Goal: Task Accomplishment & Management: Use online tool/utility

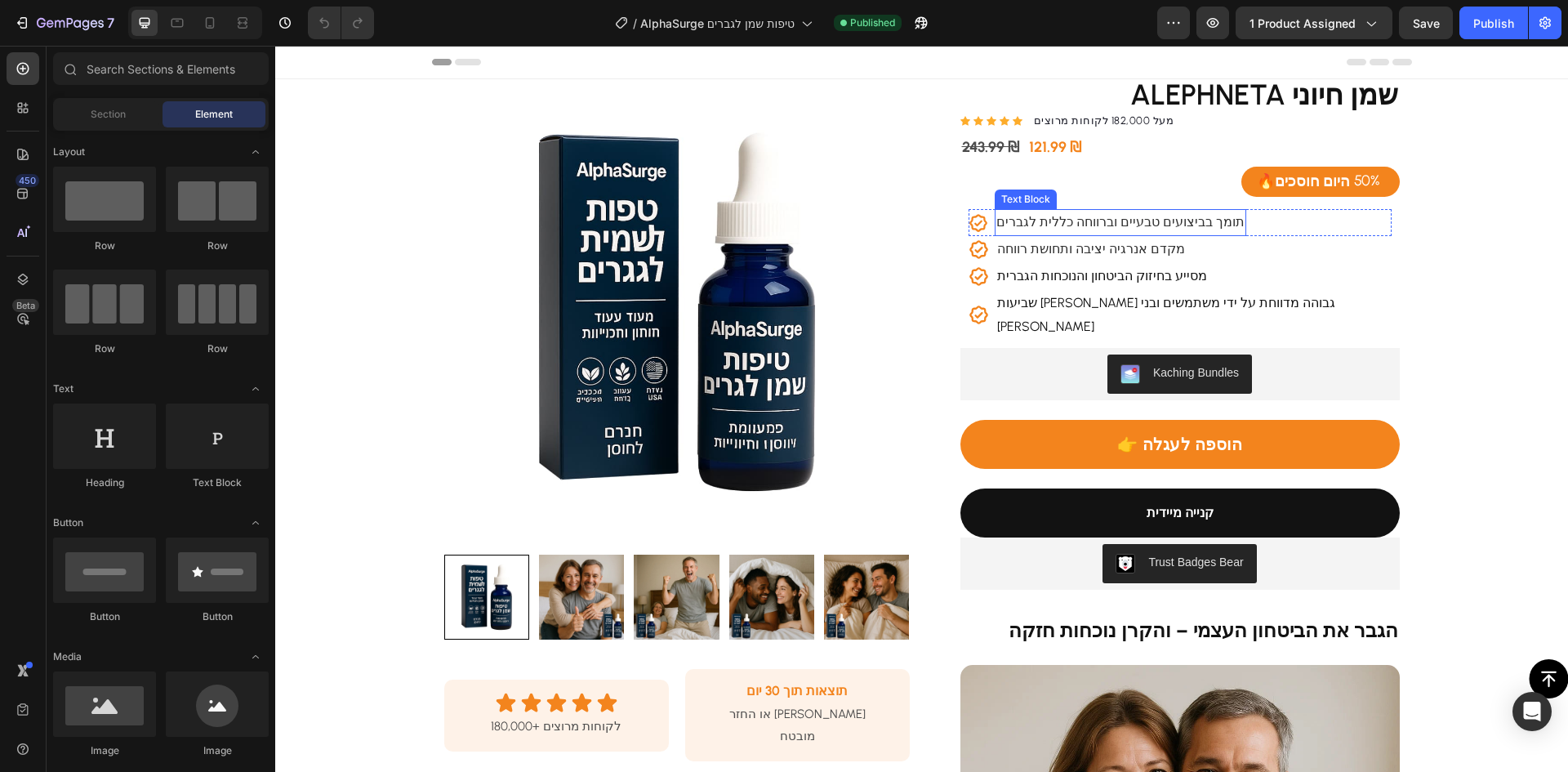
click at [1103, 223] on span "תומך בביצועים טבעיים וברווחה כללית לגברים" at bounding box center [1120, 221] width 248 height 16
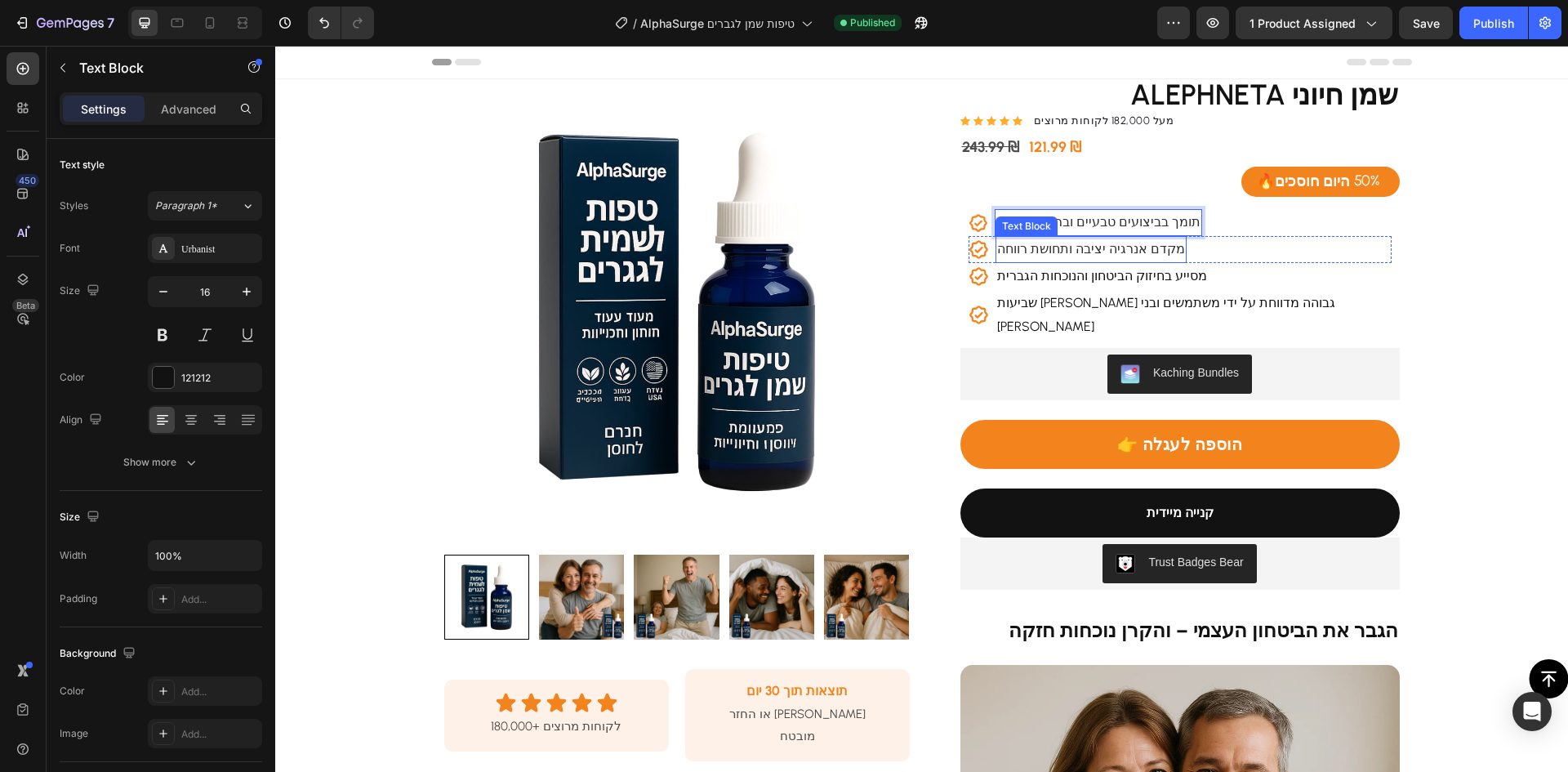
click at [1097, 252] on span "מקדם אנרגיה יציבה ותחושת רווחה" at bounding box center [1091, 248] width 188 height 16
click at [1122, 280] on p "מסייע בחיזוק הביטחון והנוכחות הגברית" at bounding box center [1102, 277] width 210 height 24
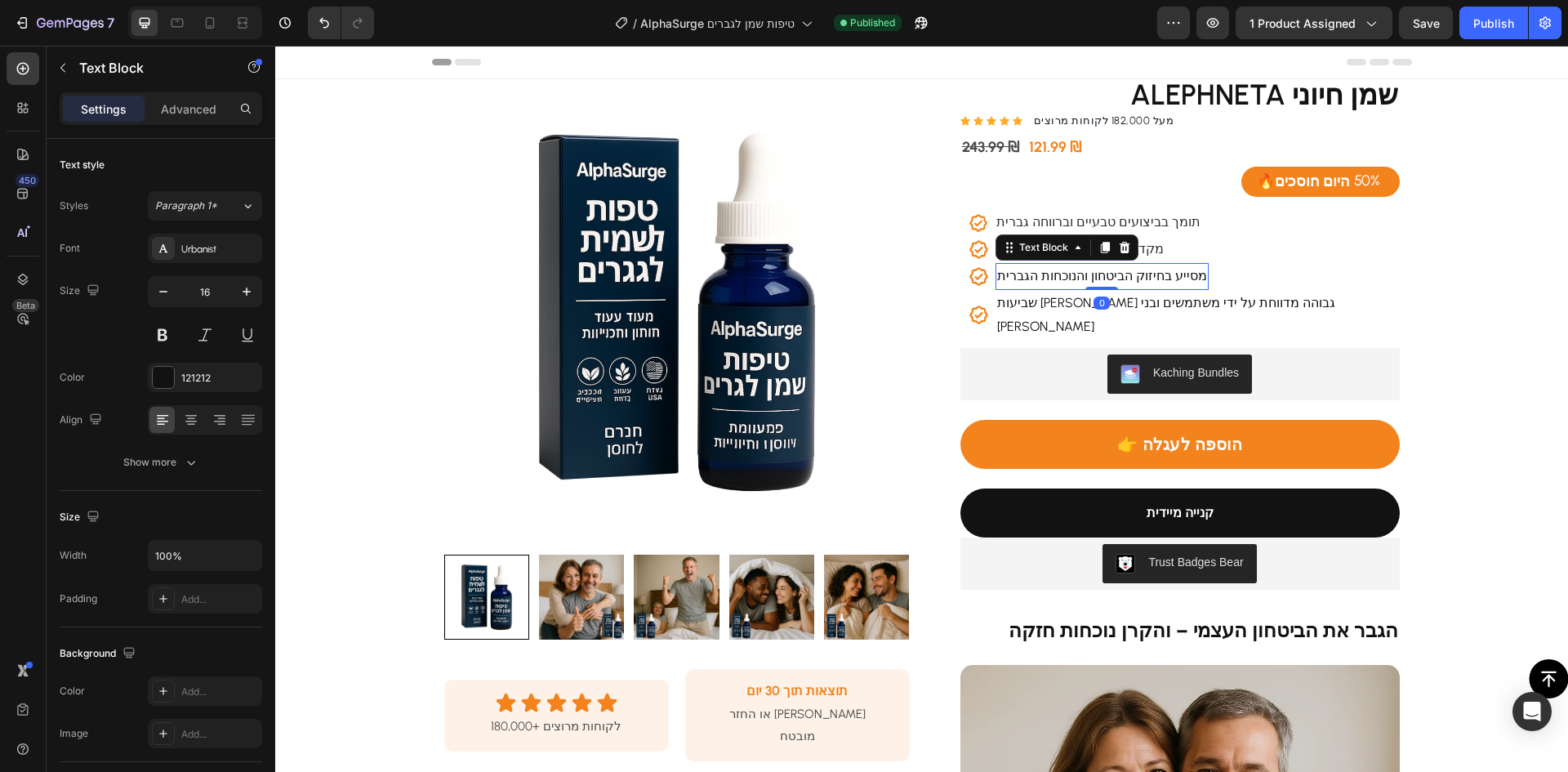
click at [1121, 281] on p "מסייע בחיזוק הביטחון והנוכחות הגברית" at bounding box center [1102, 277] width 210 height 24
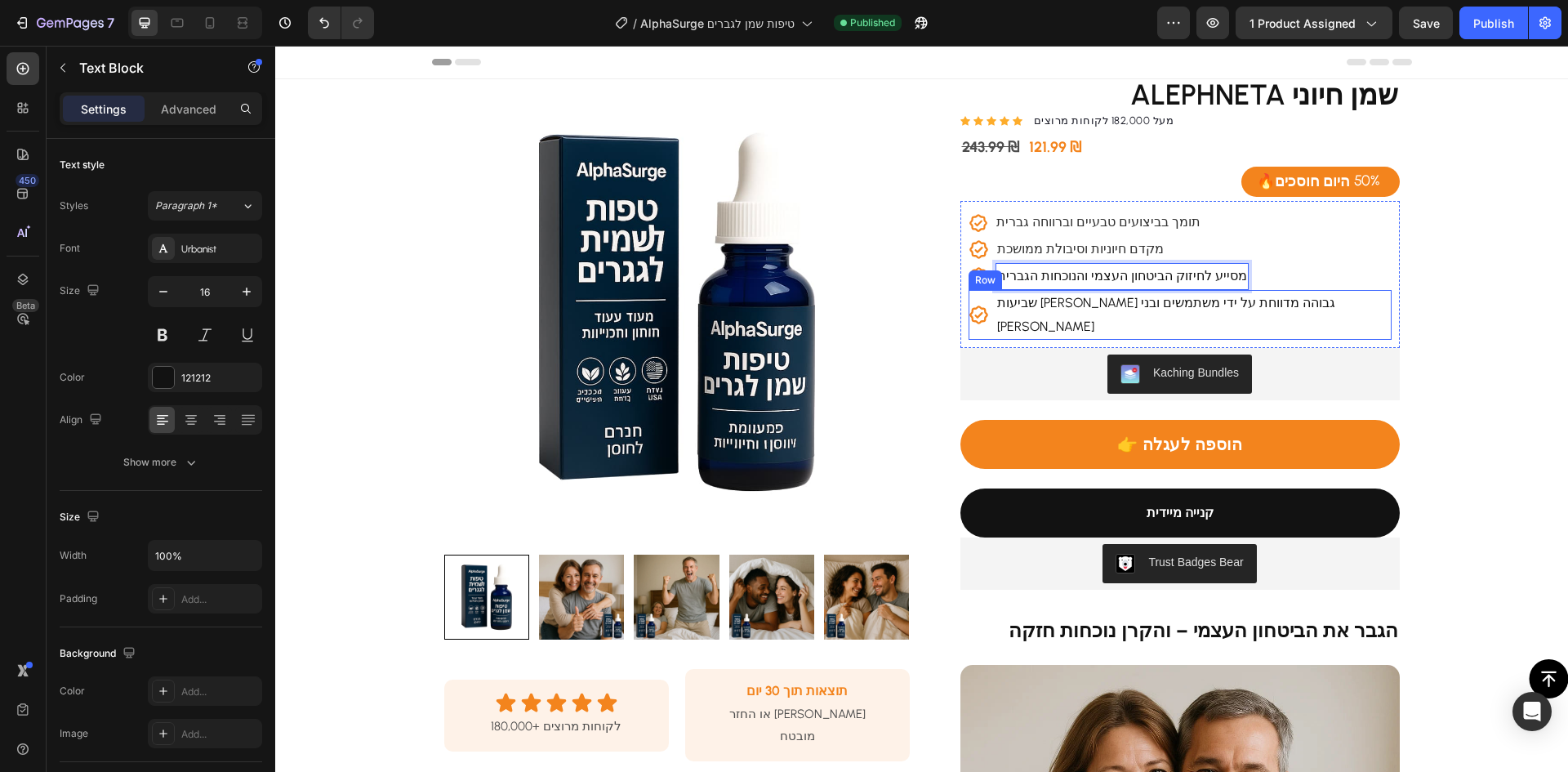
click at [1278, 306] on div "Icon שביעות [PERSON_NAME] גבוהה מדווחת על ידי משתמשים ובני [PERSON_NAME] Text B…" at bounding box center [1179, 315] width 423 height 51
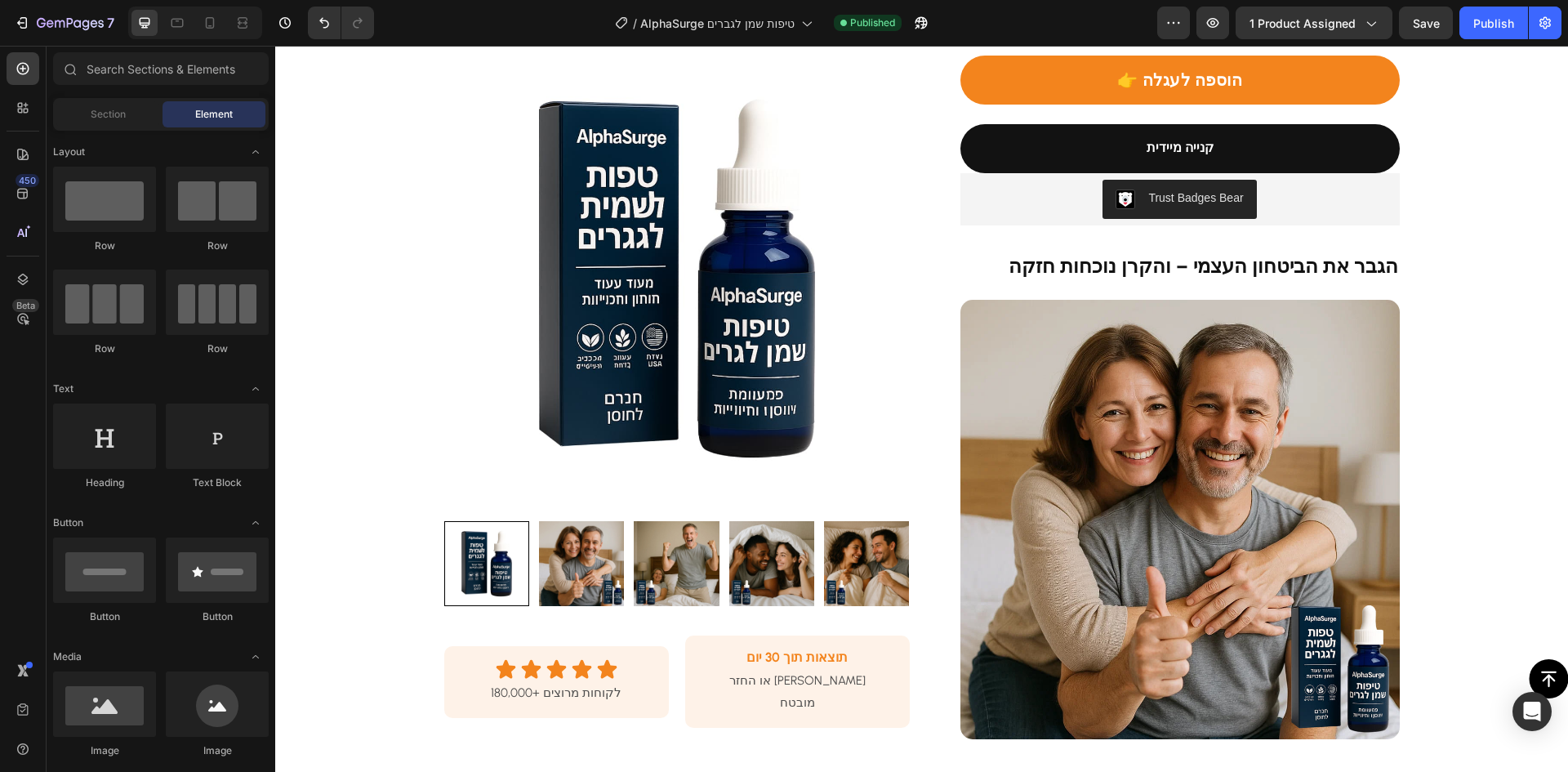
scroll to position [327, 0]
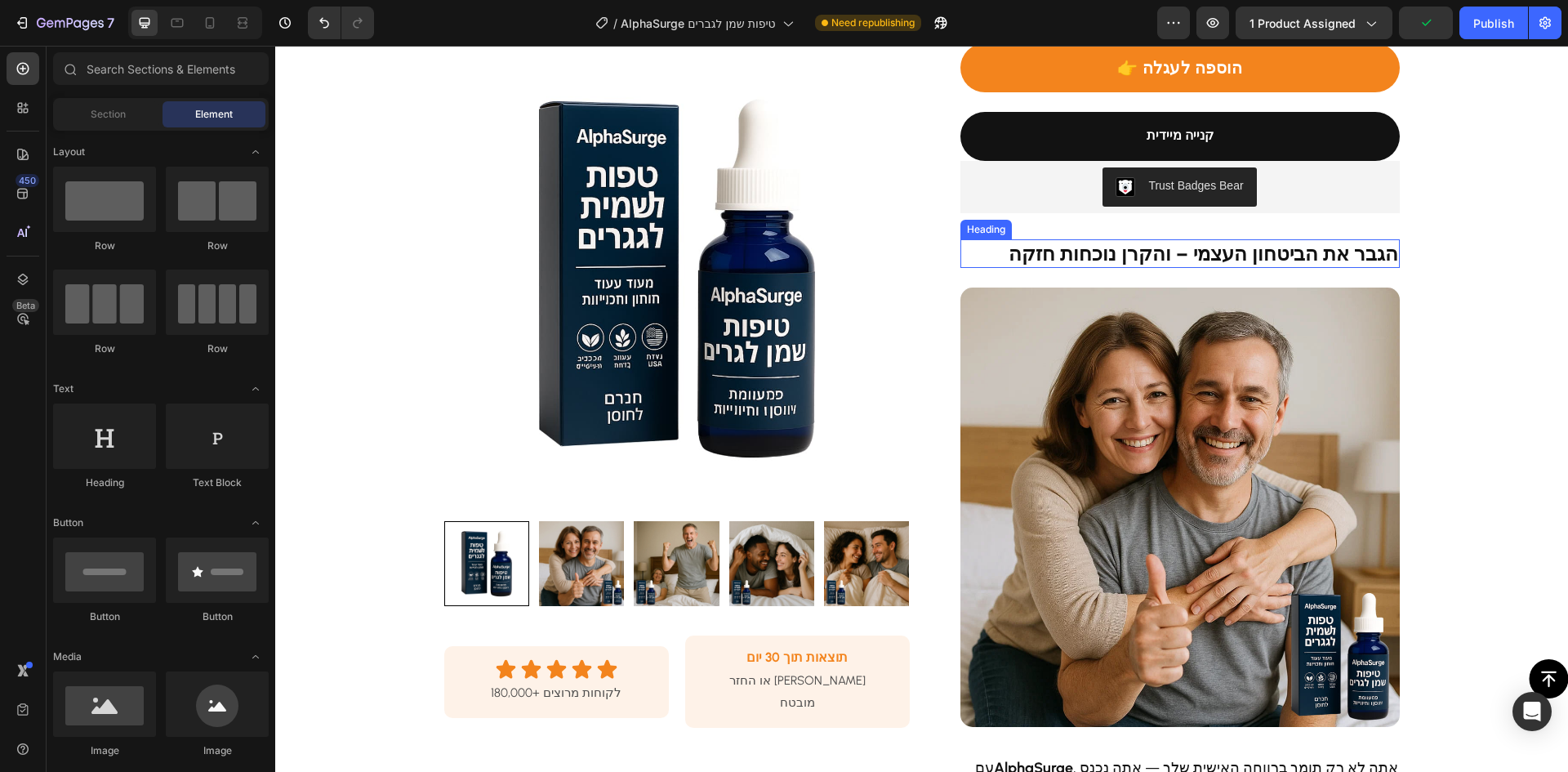
click at [1176, 260] on strong "הגבר את הביטחון העצמי – והקרן נוכחות חזקה" at bounding box center [1203, 254] width 389 height 24
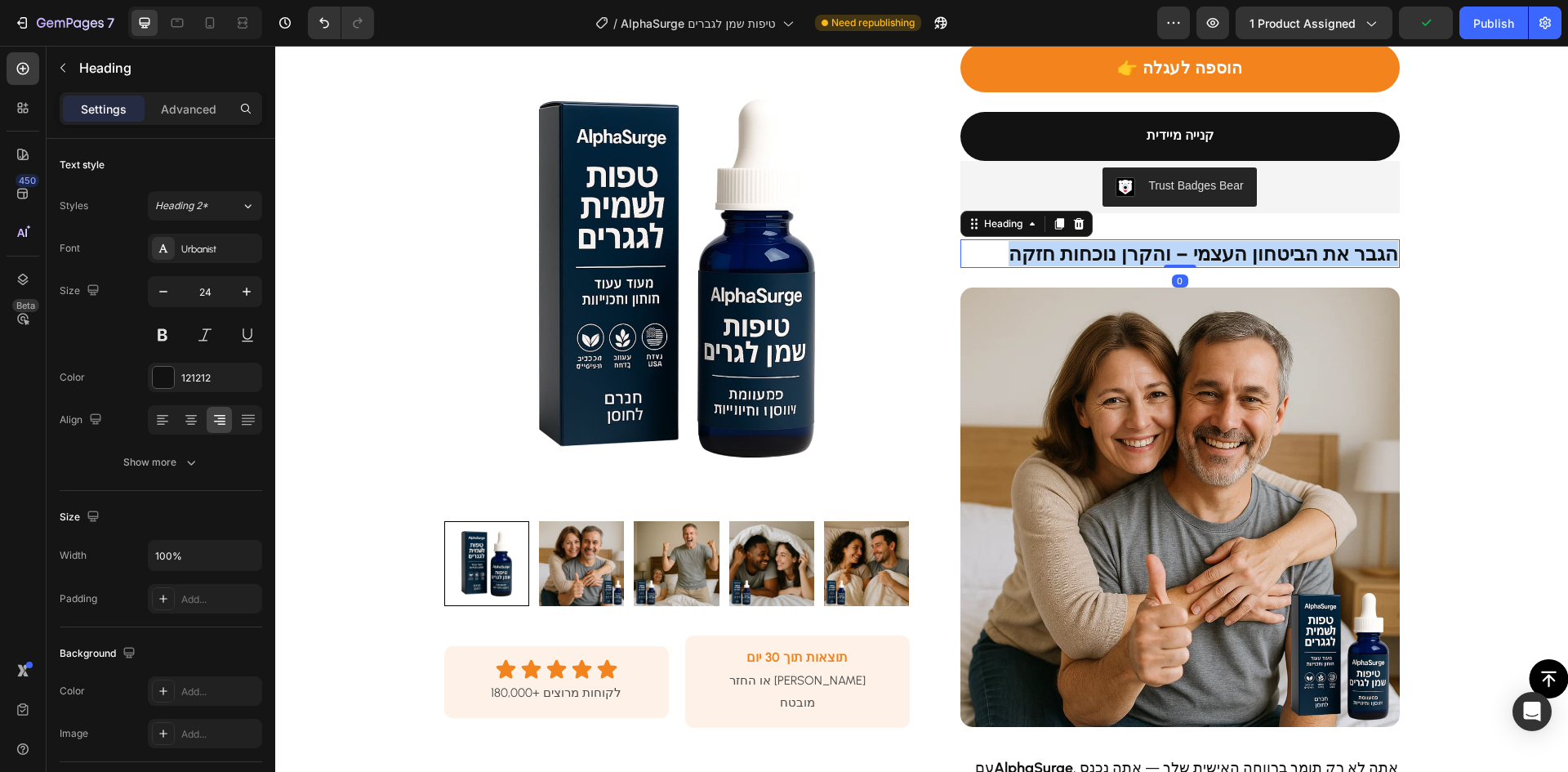
click at [1176, 260] on strong "הגבר את הביטחון העצמי – והקרן נוכחות חזקה" at bounding box center [1203, 254] width 389 height 24
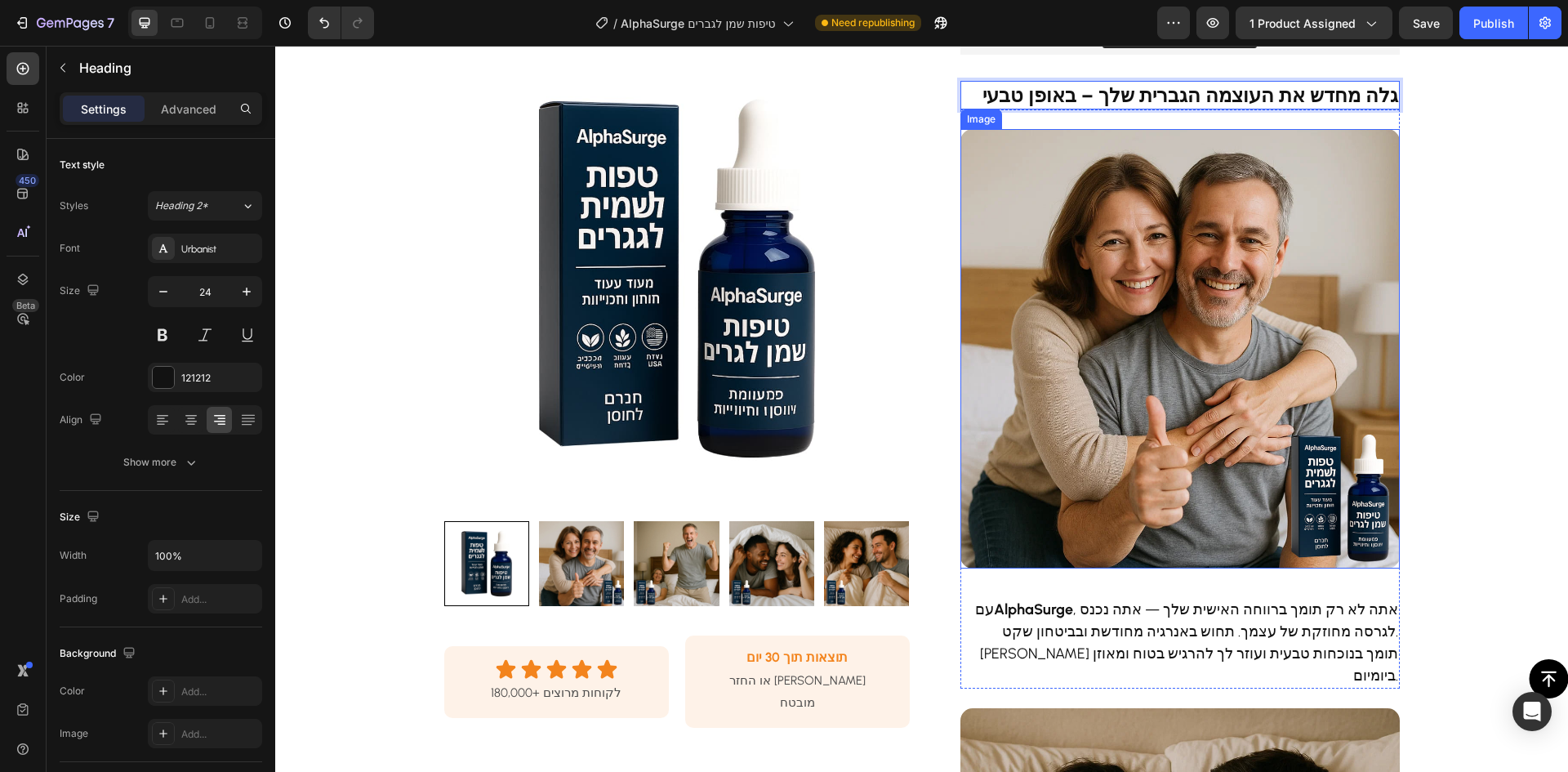
scroll to position [572, 0]
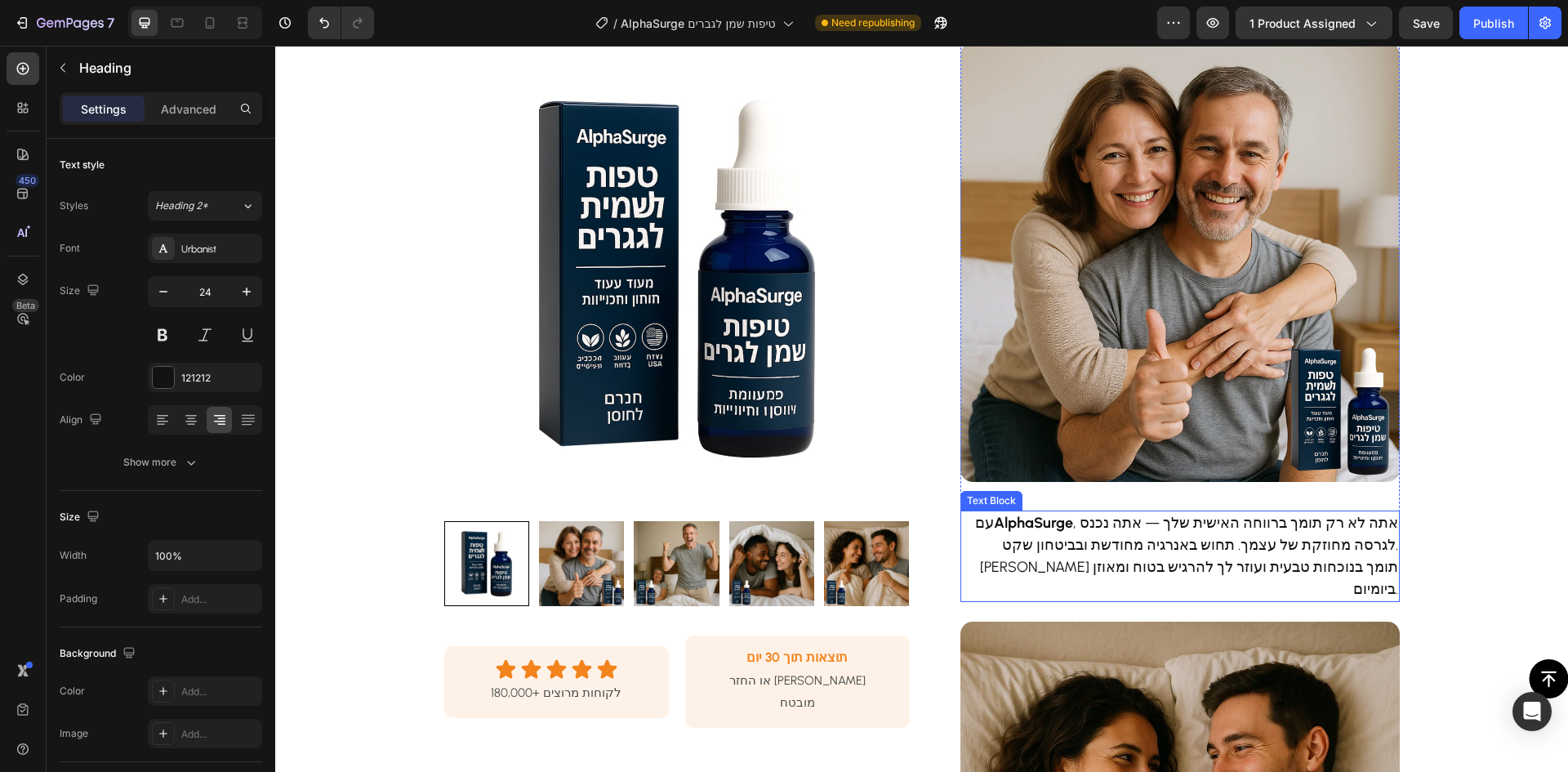
click at [1121, 517] on p "עם AlphaSurge , אתה לא רק תומך ברווחה האישית שלך — אתה נכנס לגרסה מחוזקת של עצמ…" at bounding box center [1179, 556] width 436 height 88
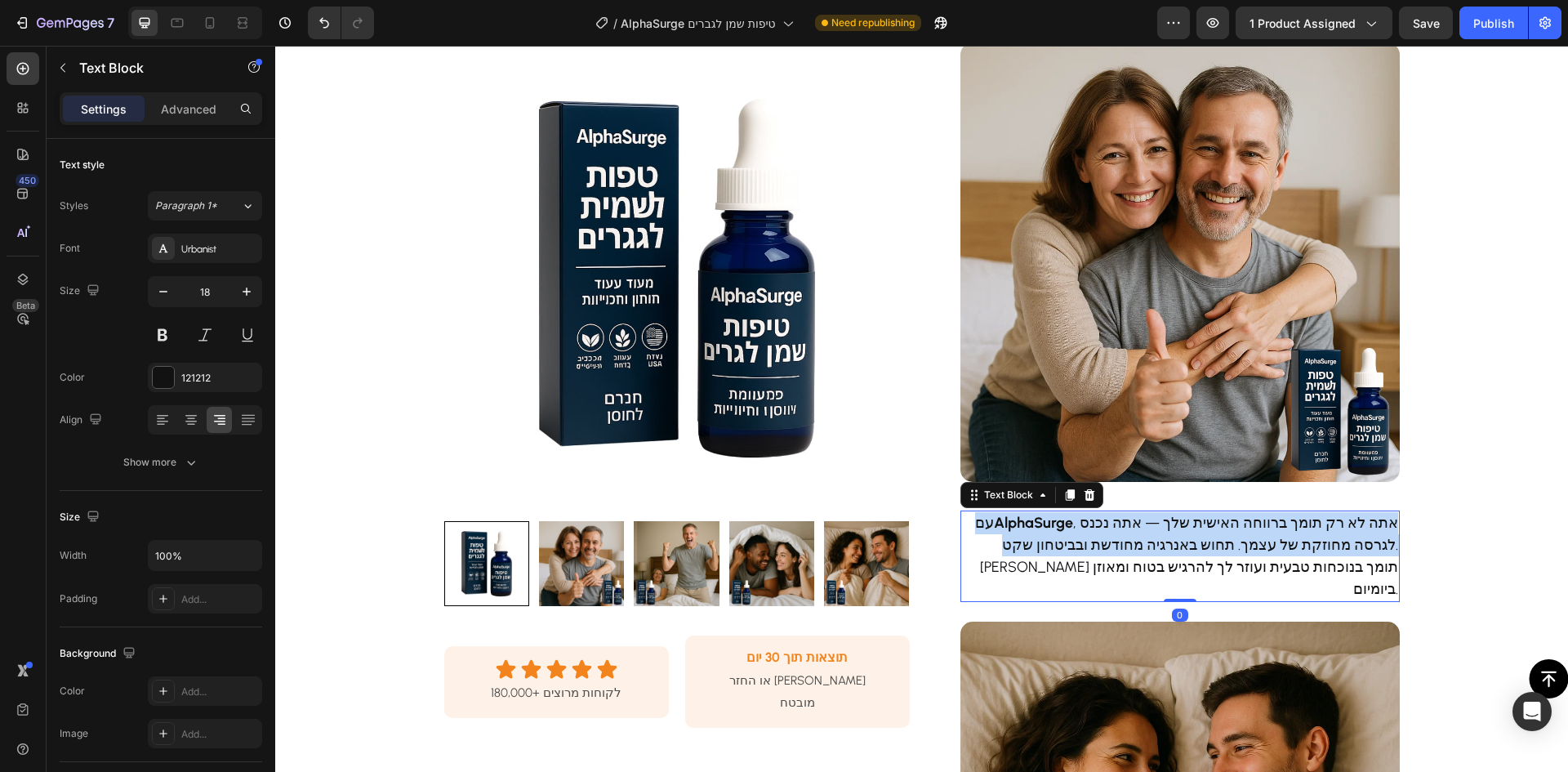
click at [1121, 517] on p "עם AlphaSurge , אתה לא רק תומך ברווחה האישית שלך — אתה נכנס לגרסה מחוזקת של עצמ…" at bounding box center [1179, 556] width 436 height 88
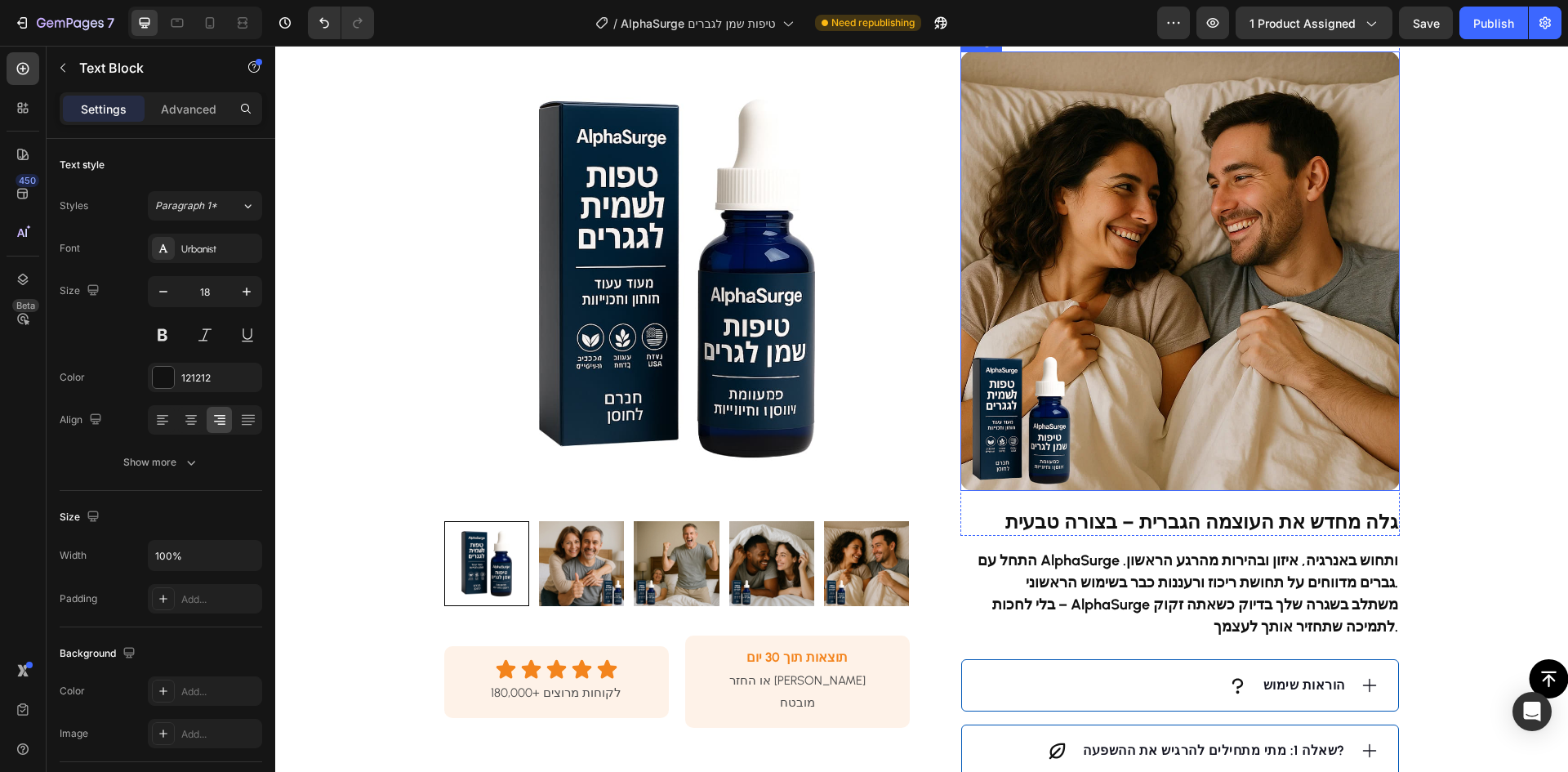
scroll to position [1144, 0]
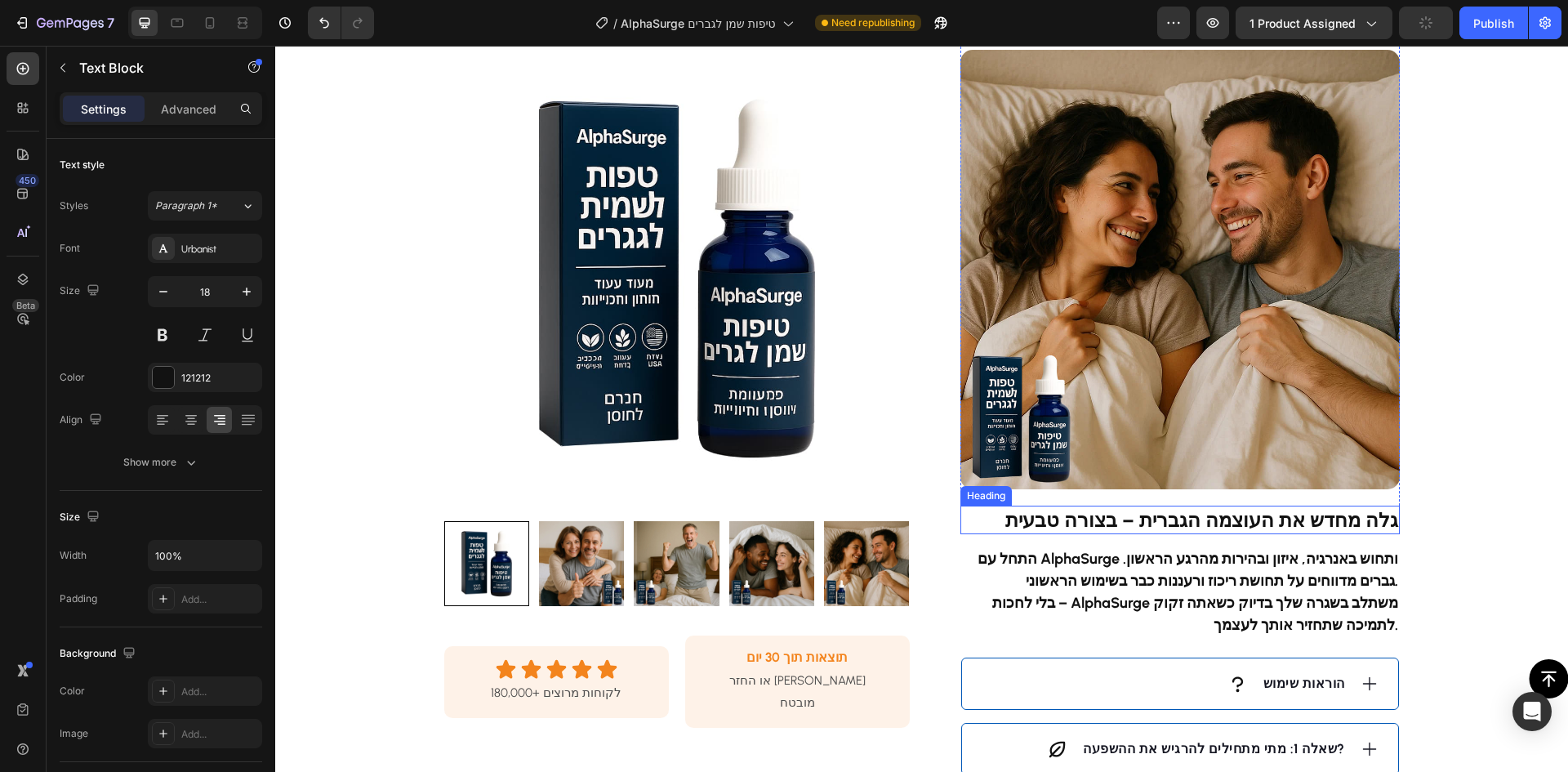
click at [1242, 508] on strong "גלה מחדש את העוצמה הגברית – בצורה טבעית" at bounding box center [1202, 520] width 393 height 24
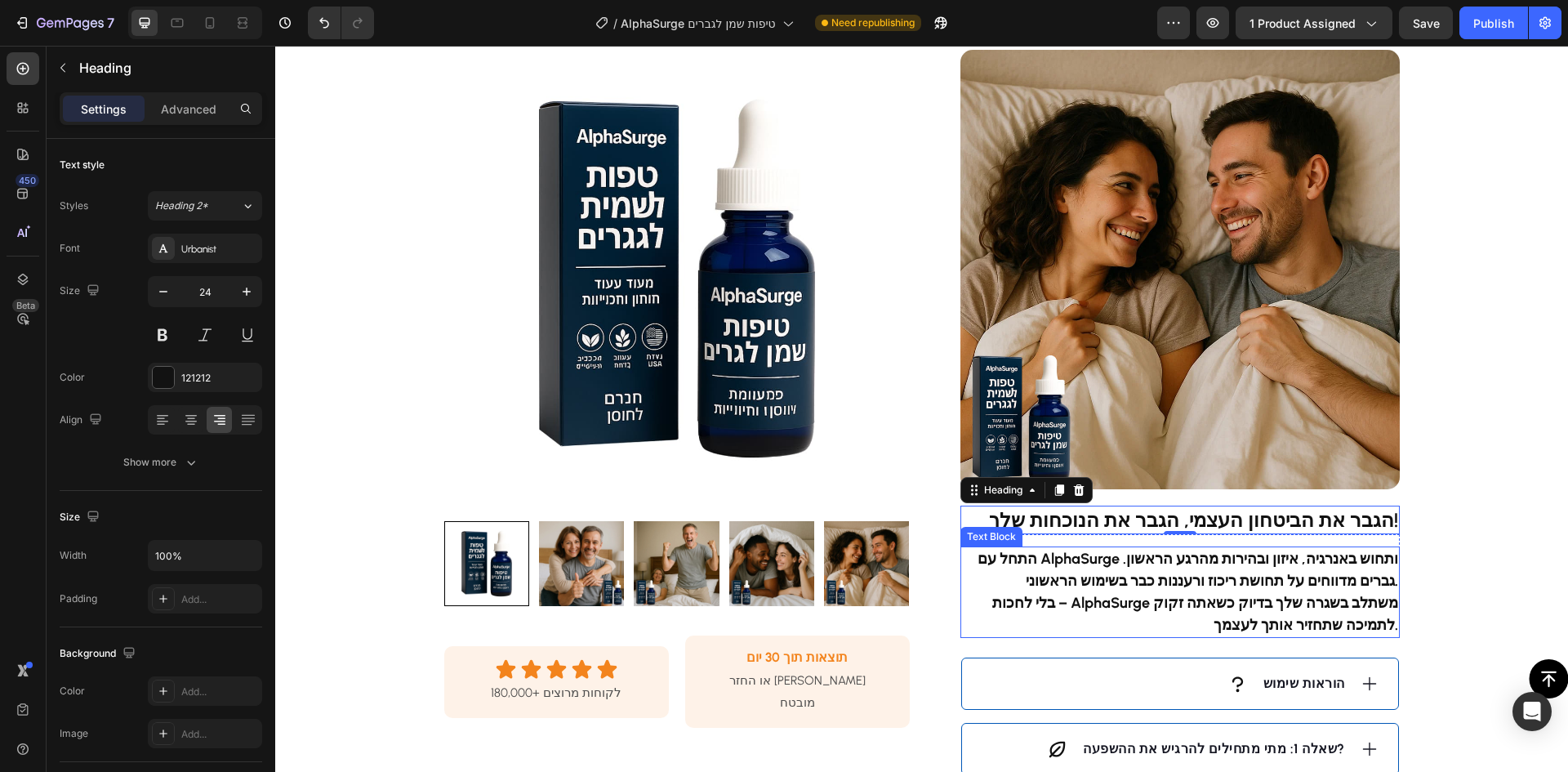
click at [1167, 562] on strong "התחל עם AlphaSurge ותחוש באנרגיה, איזון ובהירות מהרגע הראשון. גברים מדווחים על …" at bounding box center [1188, 569] width 421 height 40
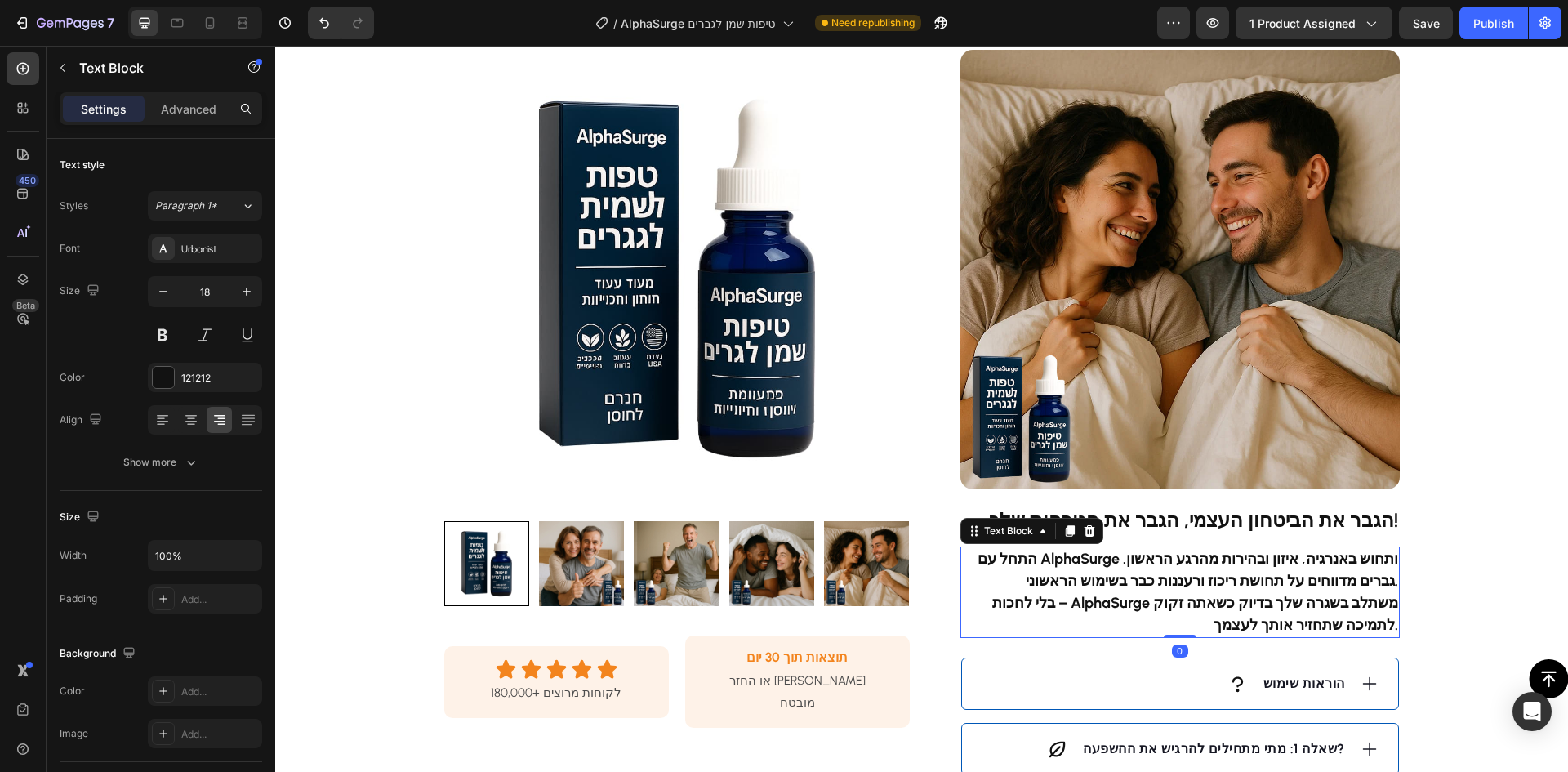
click at [1167, 562] on strong "התחל עם AlphaSurge ותחוש באנרגיה, איזון ובהירות מהרגע הראשון. גברים מדווחים על …" at bounding box center [1188, 569] width 421 height 40
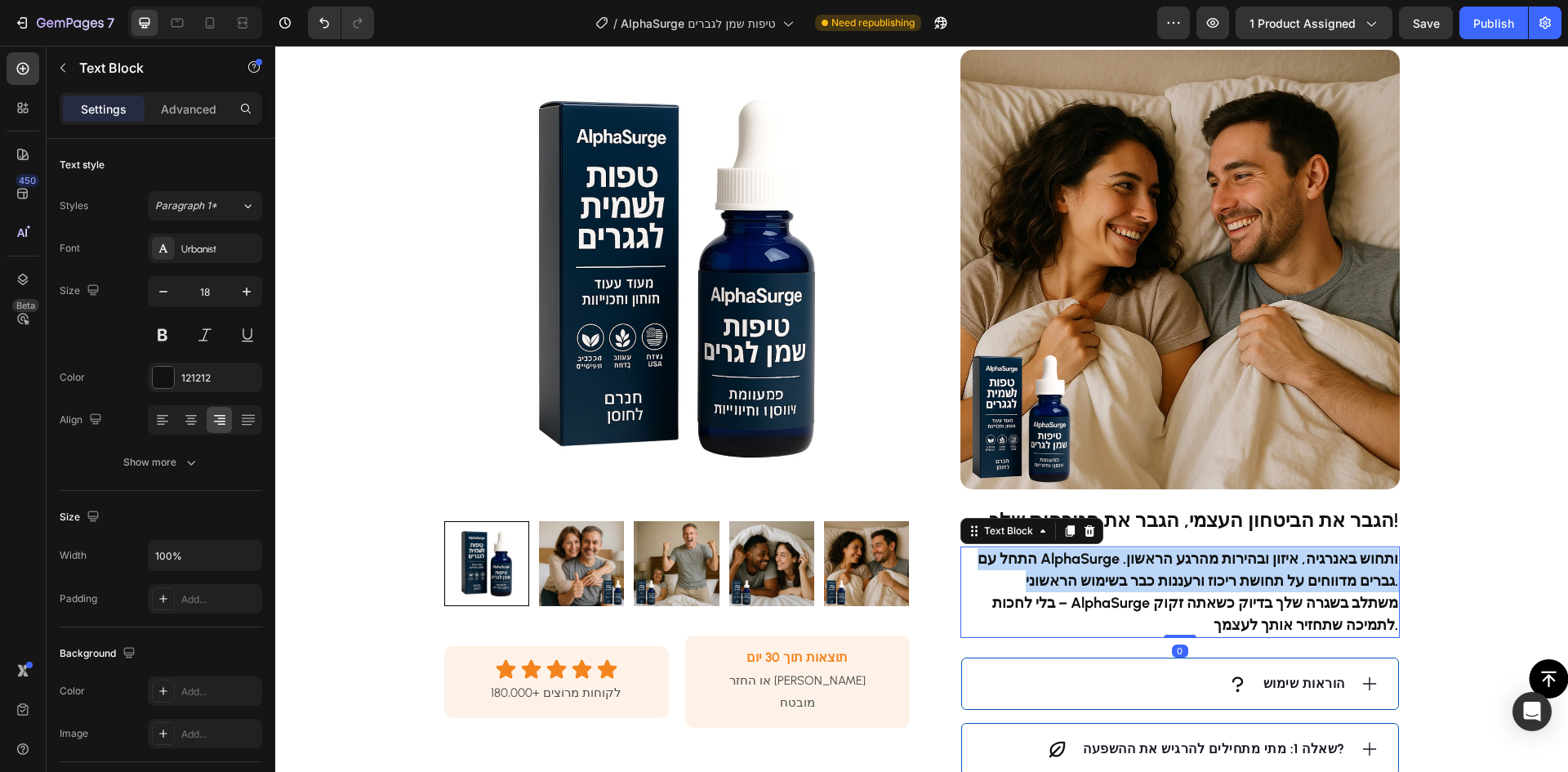
click at [1167, 562] on strong "התחל עם AlphaSurge ותחוש באנרגיה, איזון ובהירות מהרגע הראשון. גברים מדווחים על …" at bounding box center [1188, 569] width 421 height 40
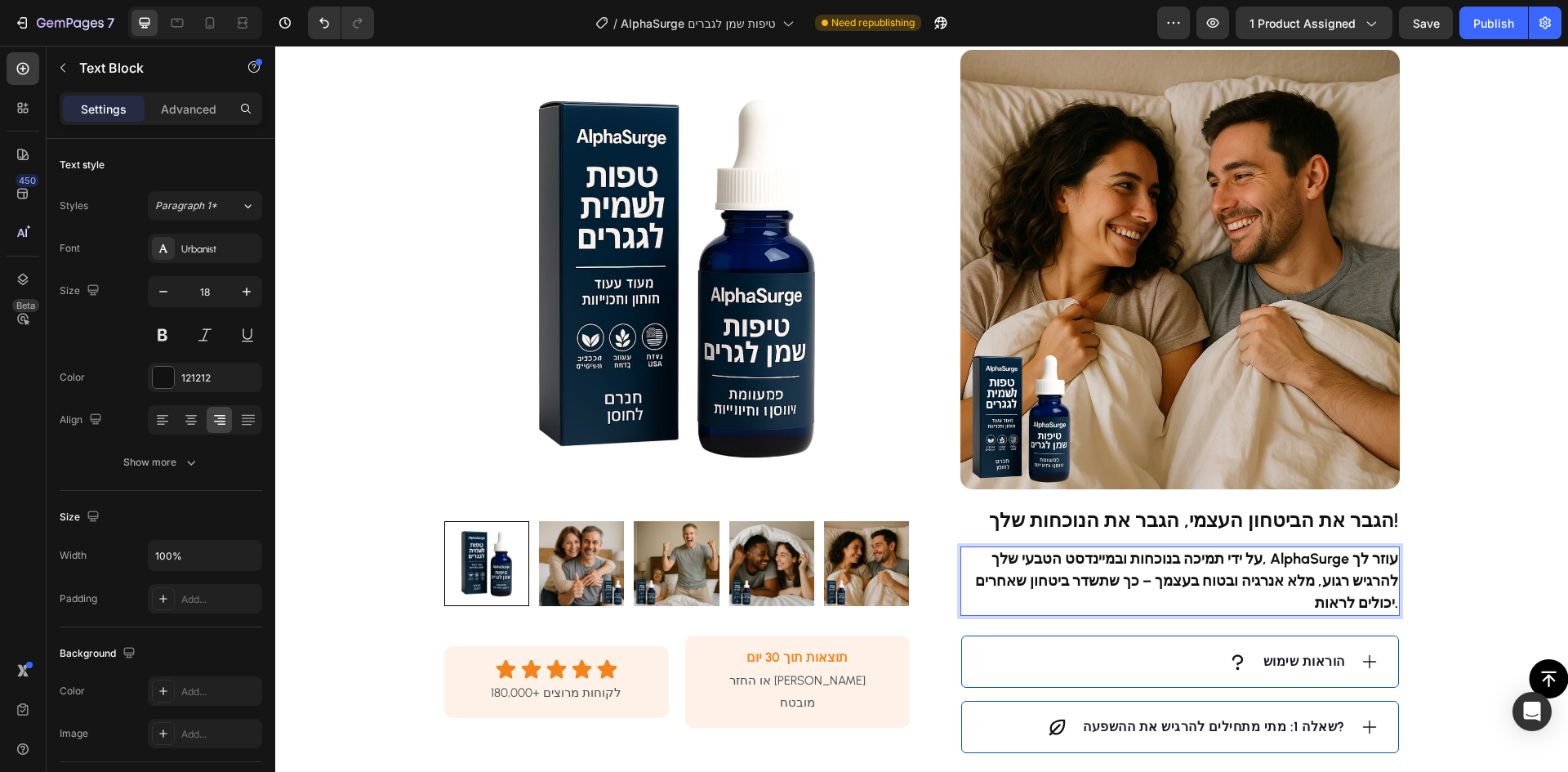
scroll to position [1389, 0]
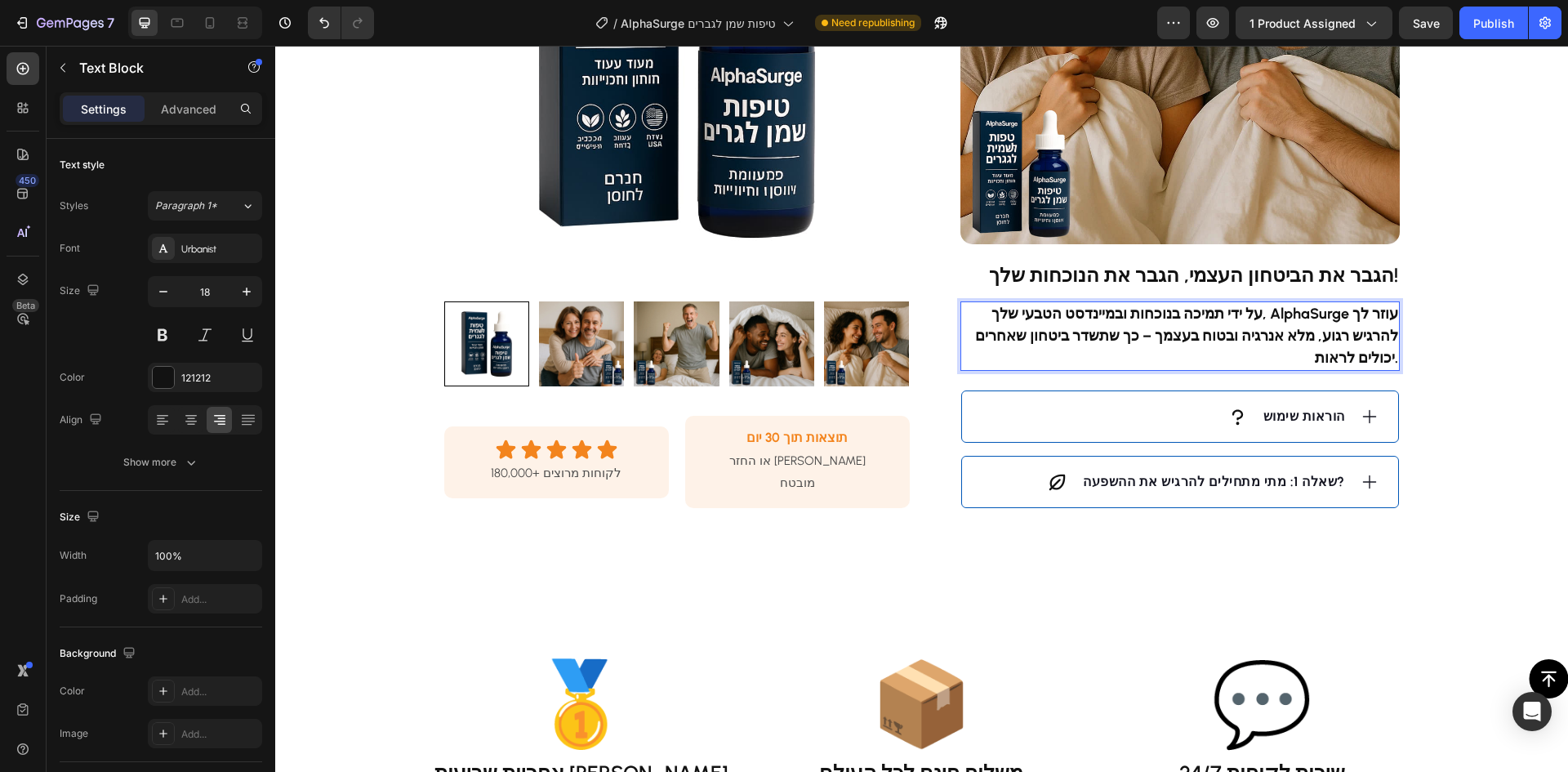
click at [1198, 304] on p "על ידי תמיכה בנוכחות ובמיינדסט הטבעי שלך, AlphaSurge עוזר לך להרגיש רגוע, מלא א…" at bounding box center [1179, 337] width 436 height 67
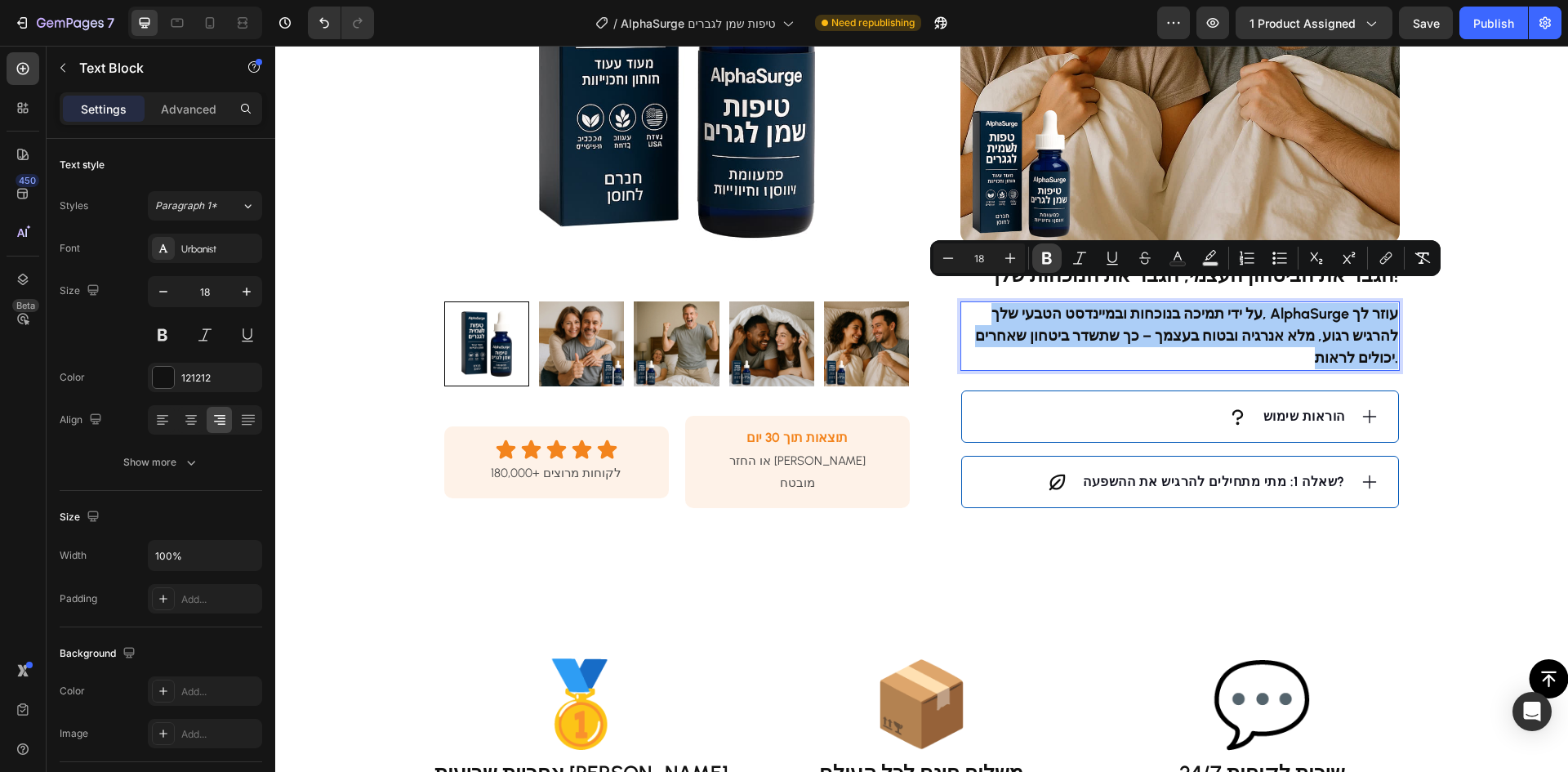
click at [1051, 260] on icon "Editor contextual toolbar" at bounding box center [1047, 258] width 10 height 12
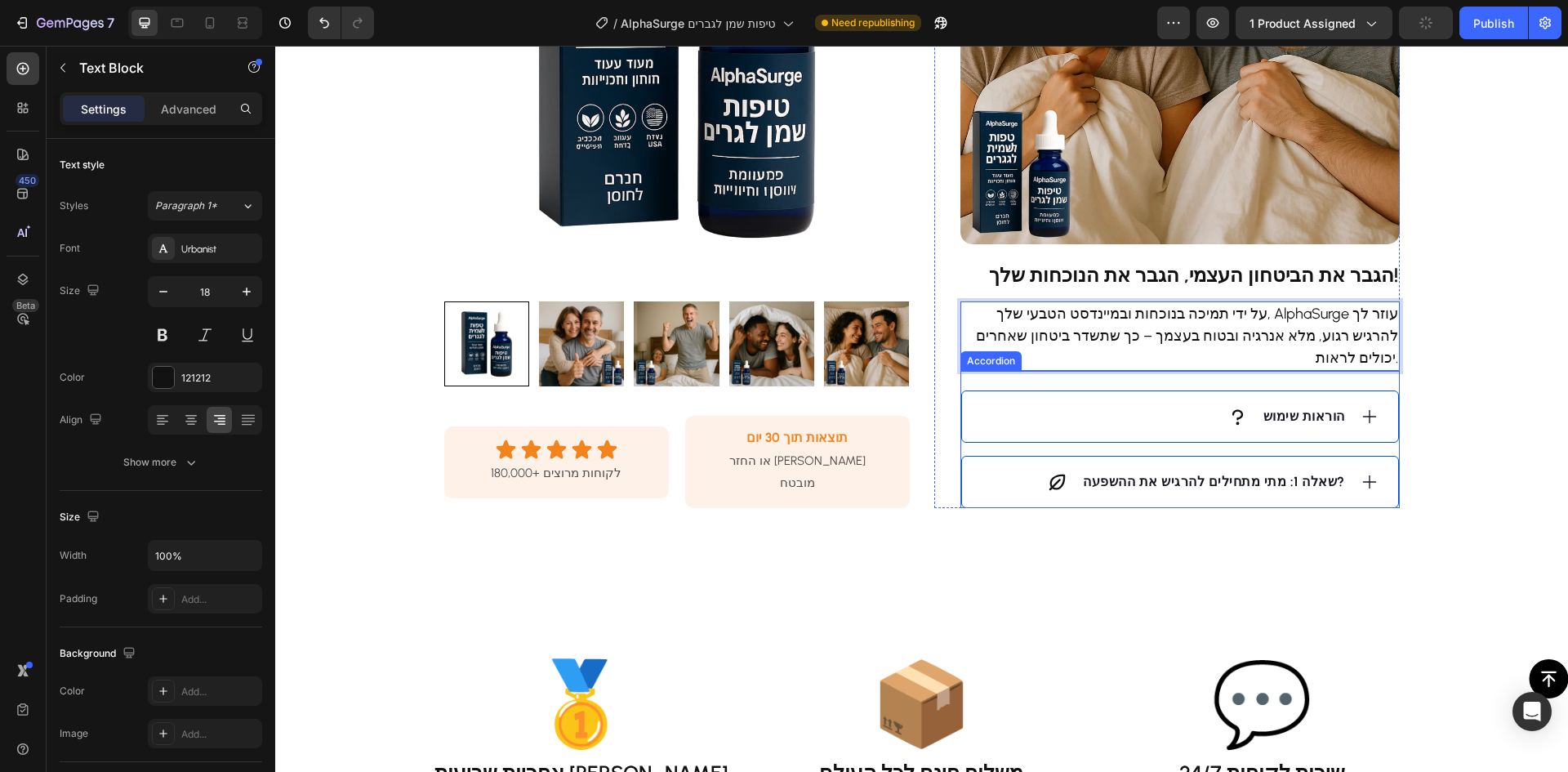
click at [1314, 408] on strong "הוראות שימוש" at bounding box center [1304, 416] width 81 height 16
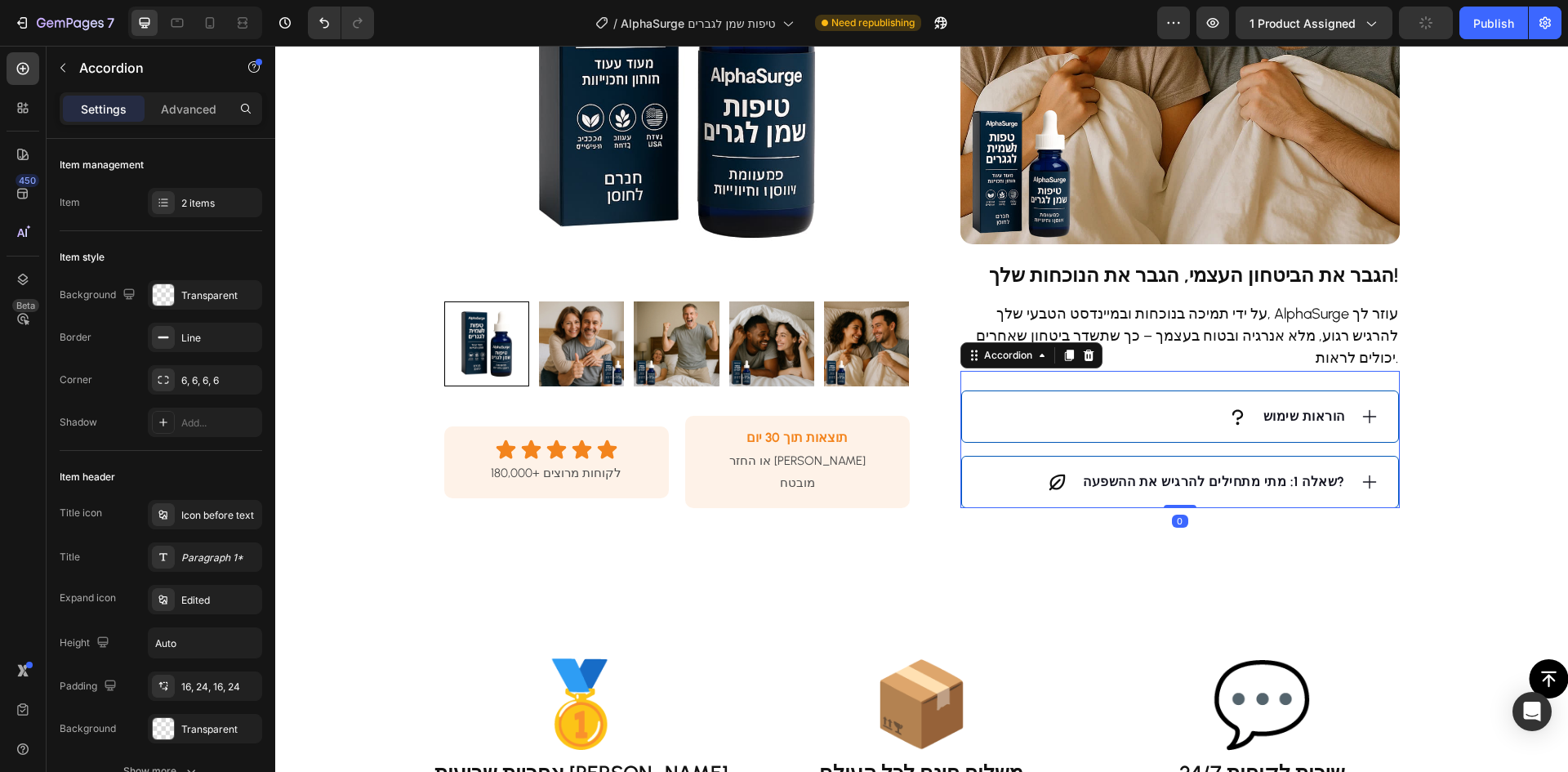
click at [1314, 408] on strong "הוראות שימוש" at bounding box center [1304, 416] width 81 height 16
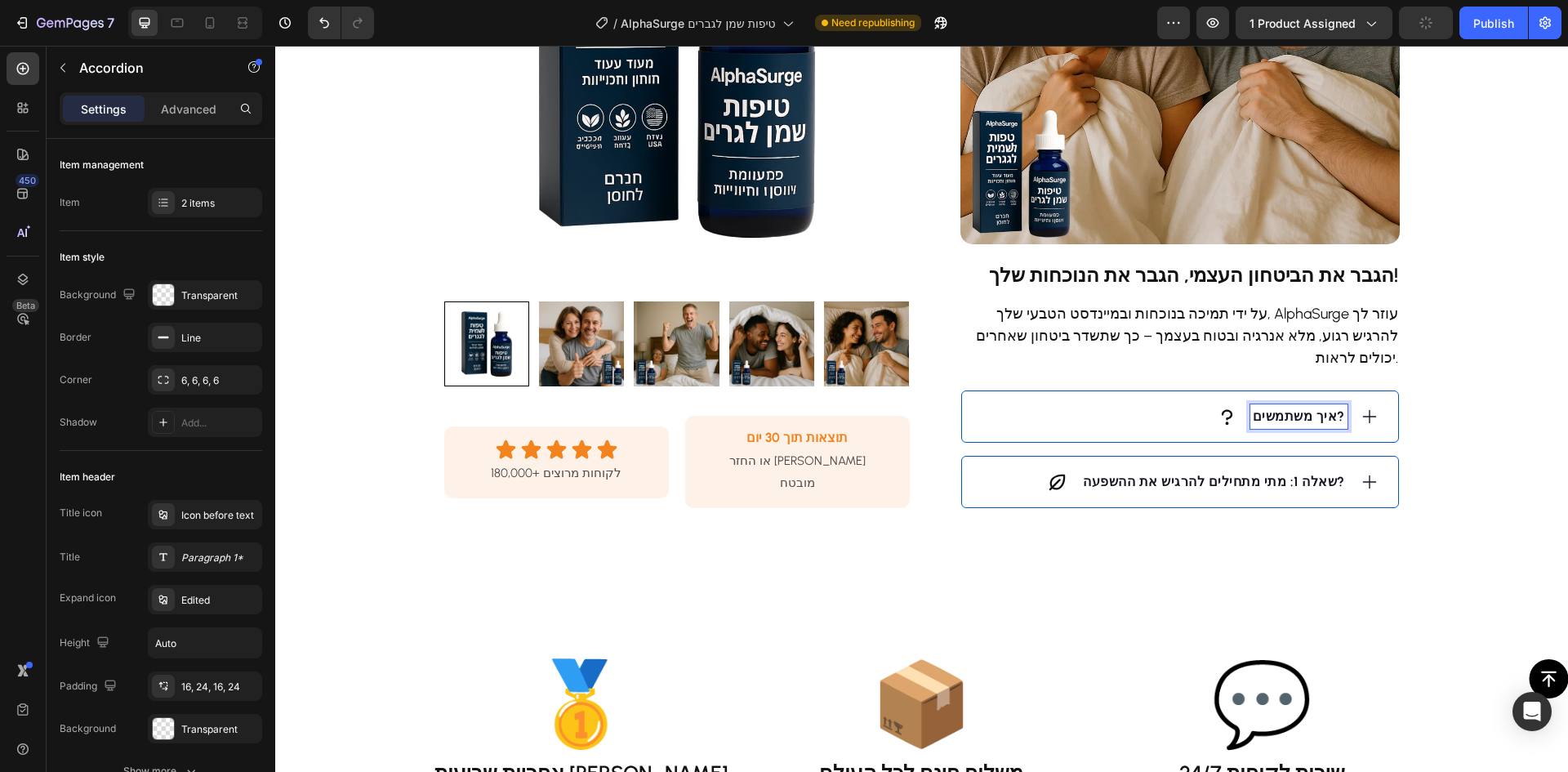
click at [1111, 405] on div "איך משתמשים?" at bounding box center [1165, 417] width 366 height 24
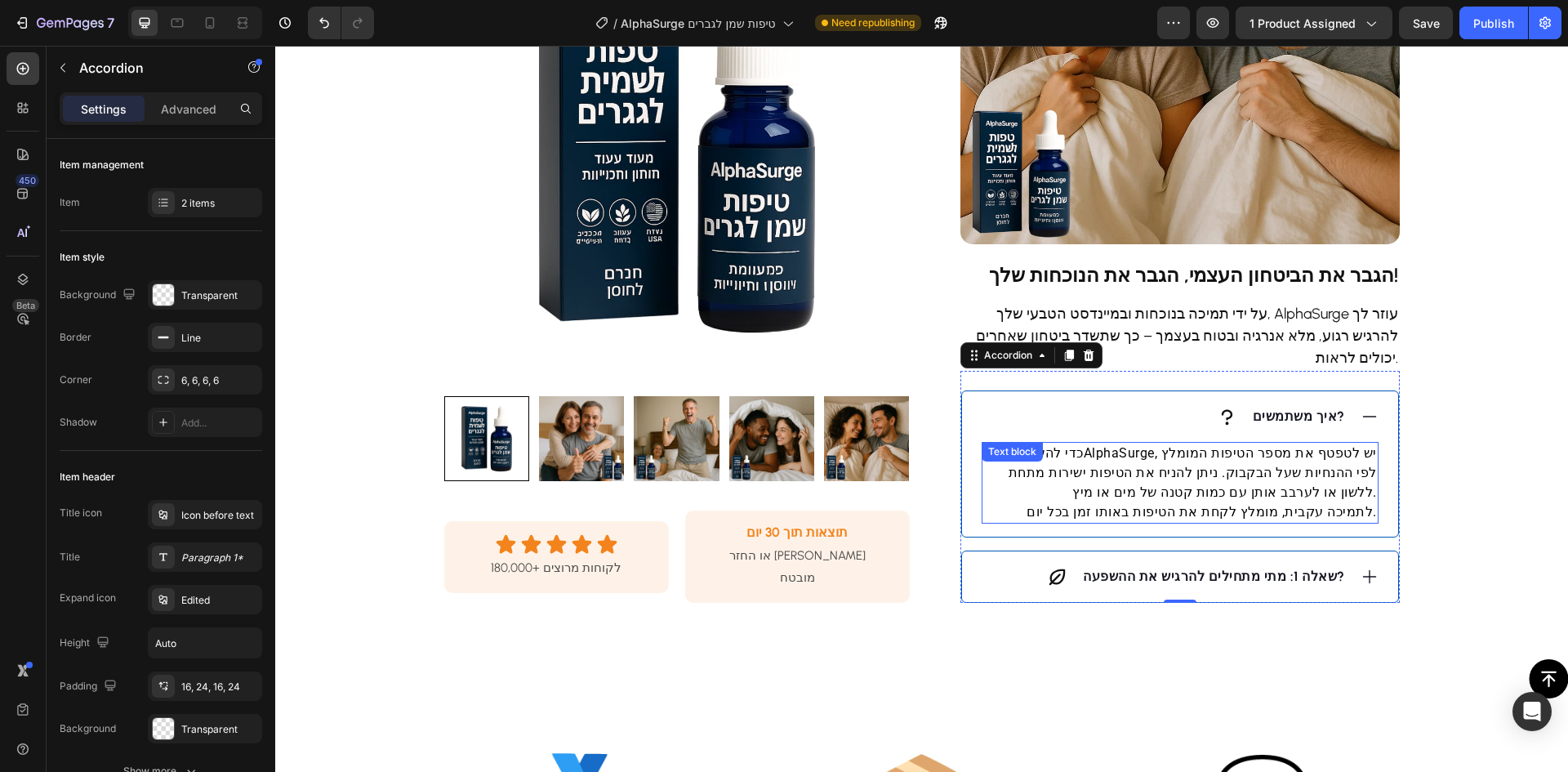
click at [1258, 448] on p "כדי להשתמש ב־AlphaSurge, יש לטפטף את מספר הטיפות המומלץ לפי ההנחיות שעל הבקבוק.…" at bounding box center [1180, 482] width 394 height 79
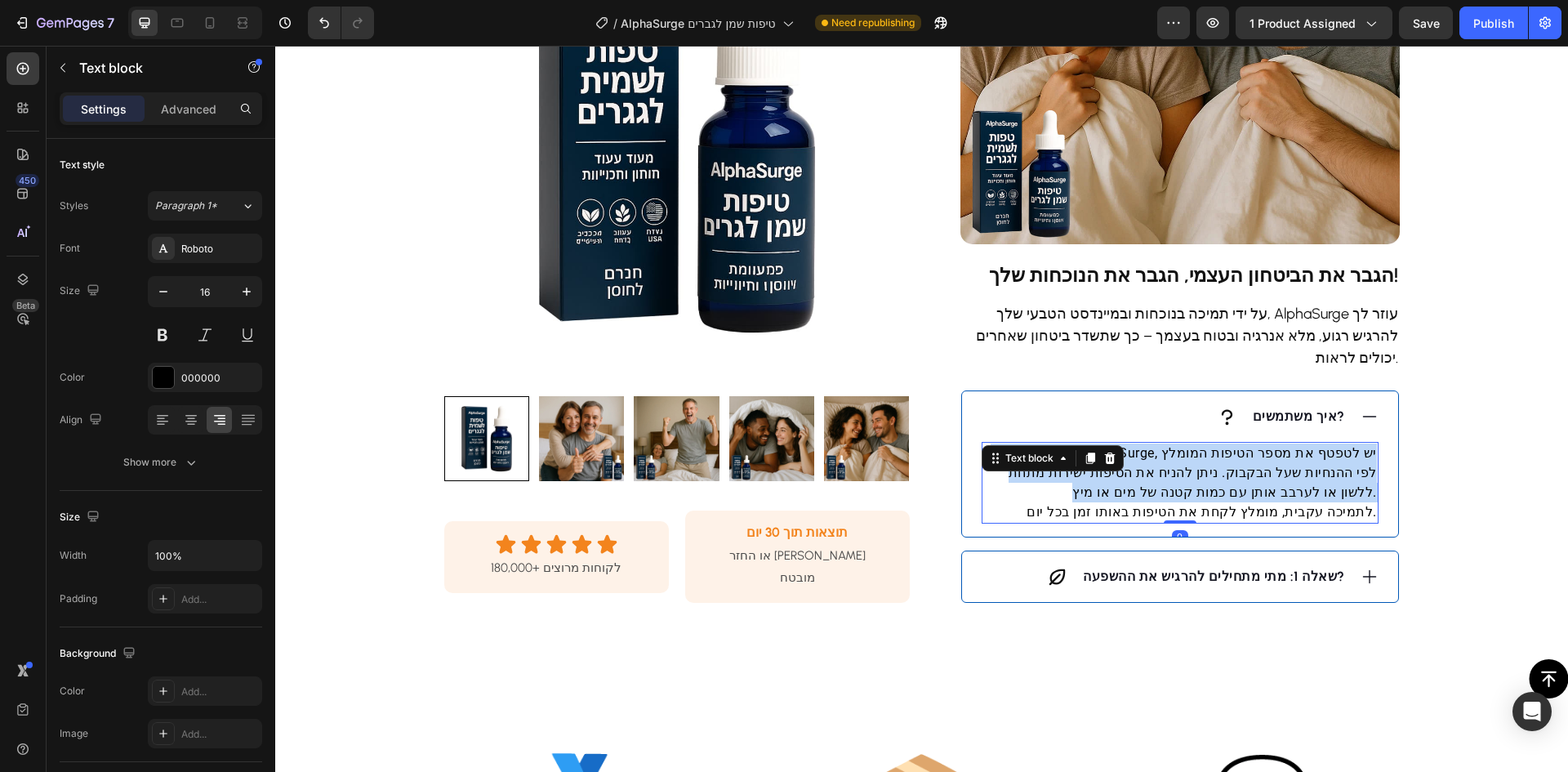
click at [1258, 448] on p "כדי להשתמש ב־AlphaSurge, יש לטפטף את מספר הטיפות המומלץ לפי ההנחיות שעל הבקבוק.…" at bounding box center [1180, 482] width 394 height 79
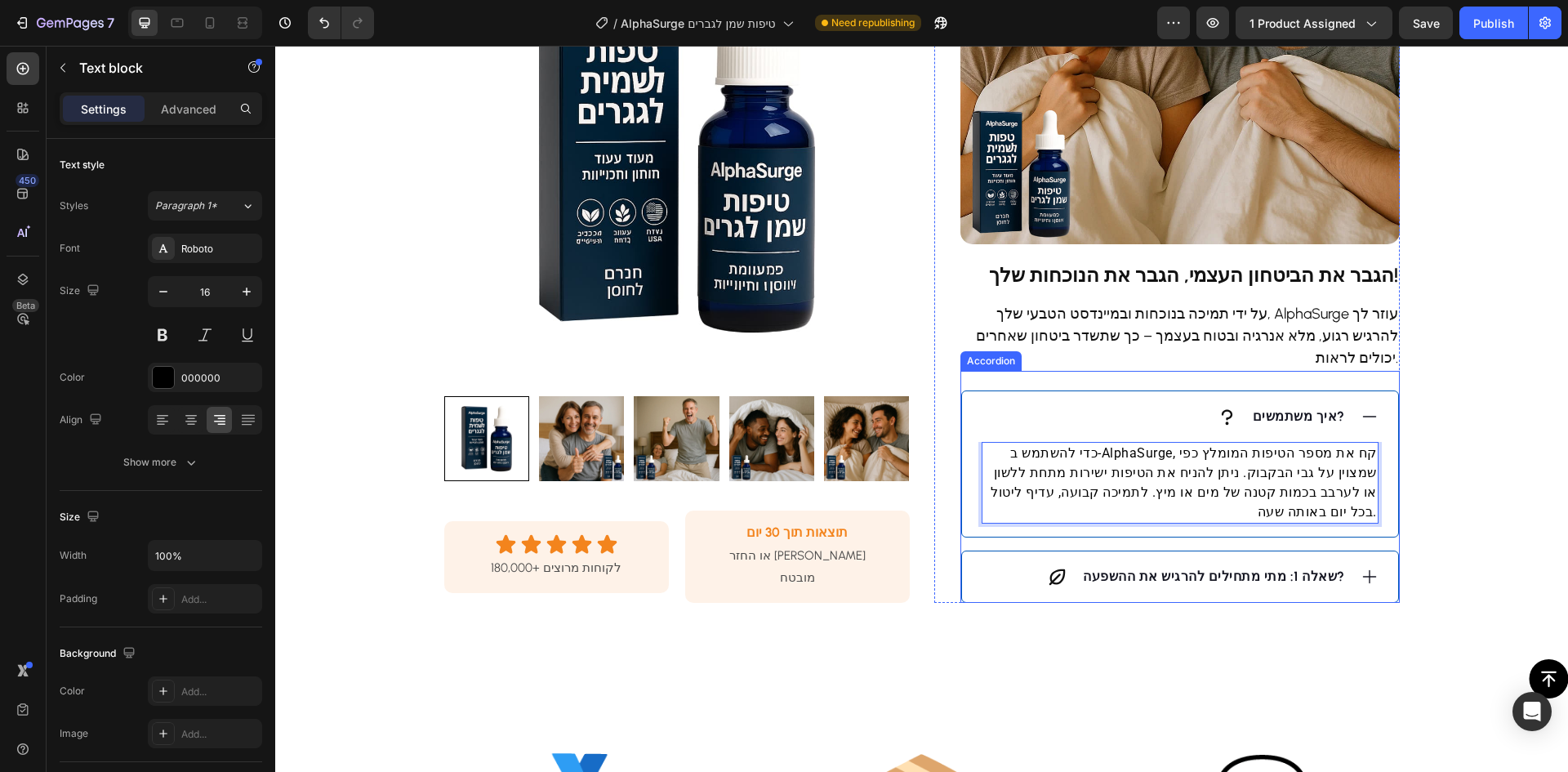
click at [1242, 568] on strong "שאלה 1: מתי מתחילים להרגיש את ההשפעה?" at bounding box center [1214, 576] width 262 height 16
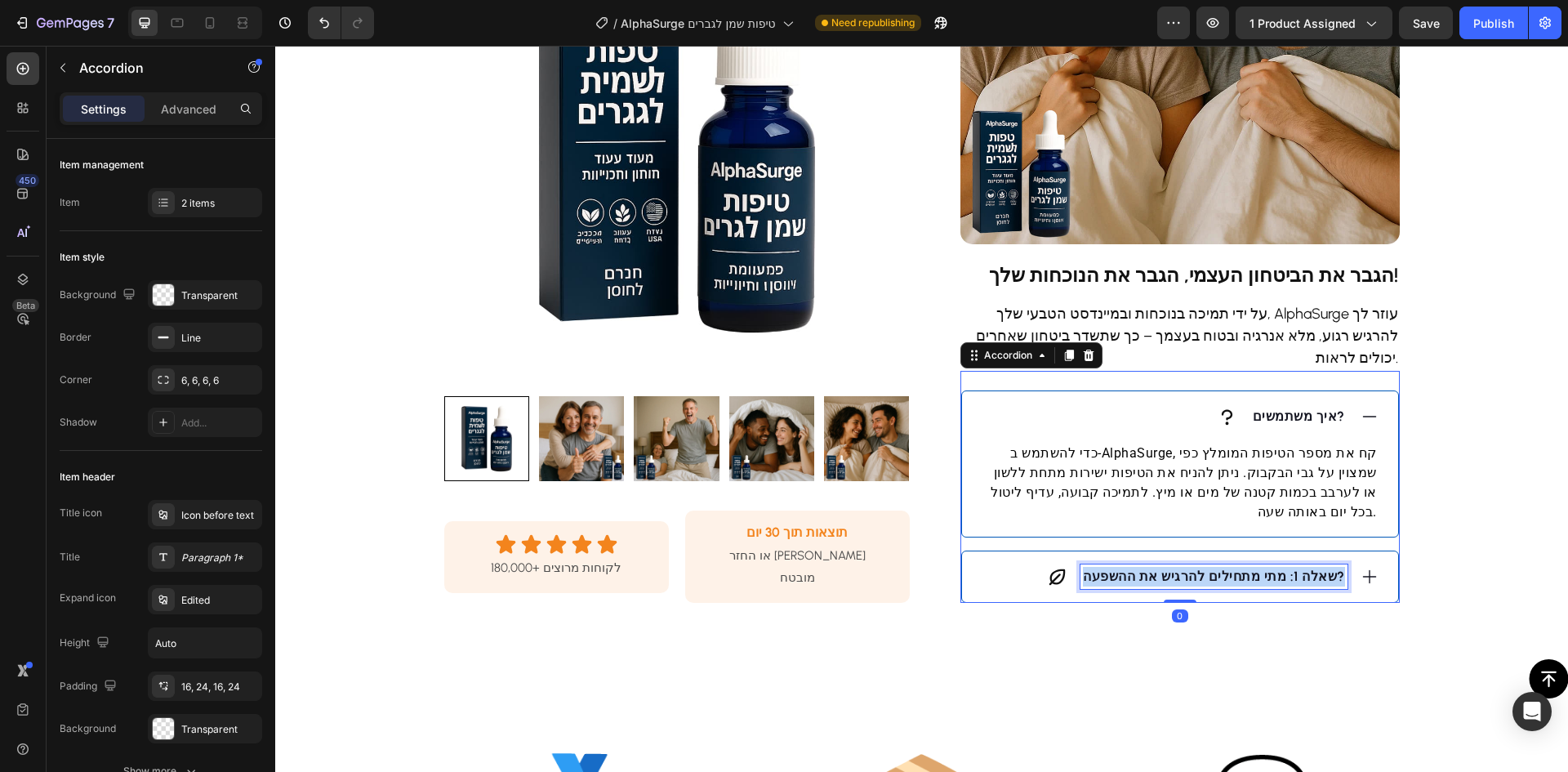
click at [1242, 568] on strong "שאלה 1: מתי מתחילים להרגיש את ההשפעה?" at bounding box center [1214, 576] width 262 height 16
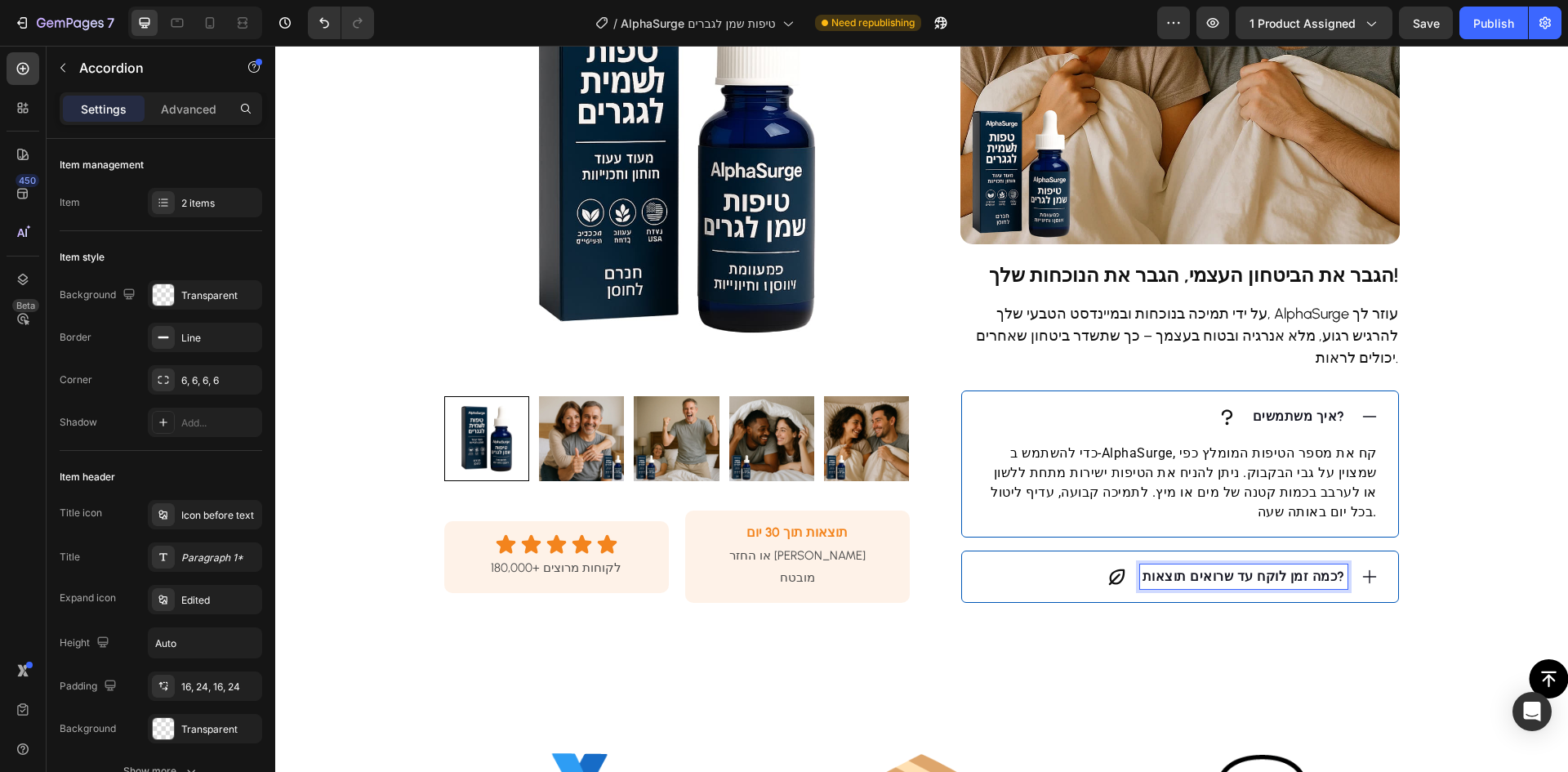
click at [1044, 552] on div "כמה זמן לוקח עד שרואים תוצאות?" at bounding box center [1179, 577] width 436 height 51
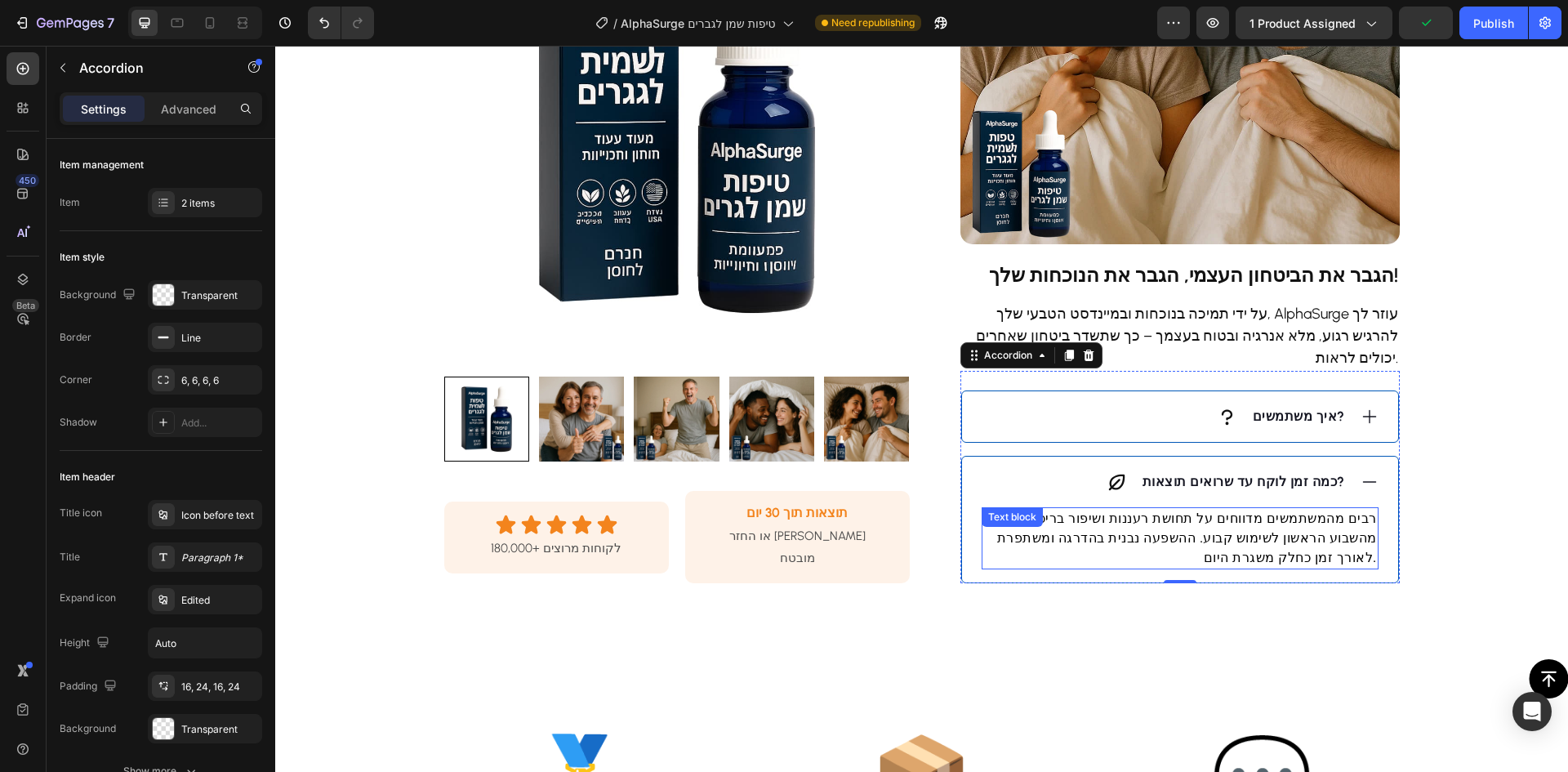
click at [1250, 509] on p "רבים מהמשתמשים מדווחים על תחושת רעננות ושיפור בריכוז כבר מהשבוע הראשון לשימוש ק…" at bounding box center [1180, 539] width 394 height 59
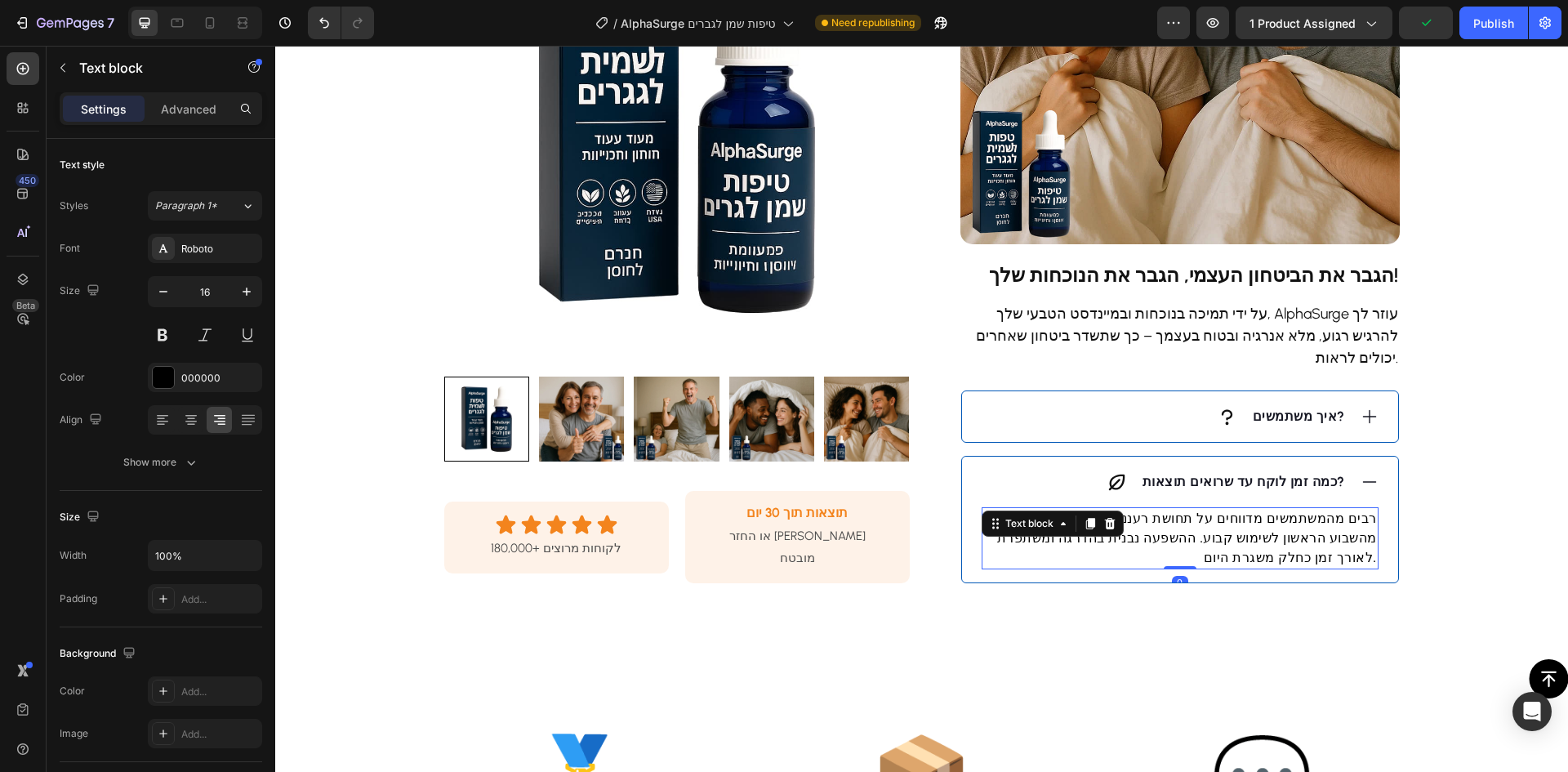
click at [1250, 509] on p "רבים מהמשתמשים מדווחים על תחושת רעננות ושיפור בריכוז כבר מהשבוע הראשון לשימוש ק…" at bounding box center [1180, 539] width 394 height 59
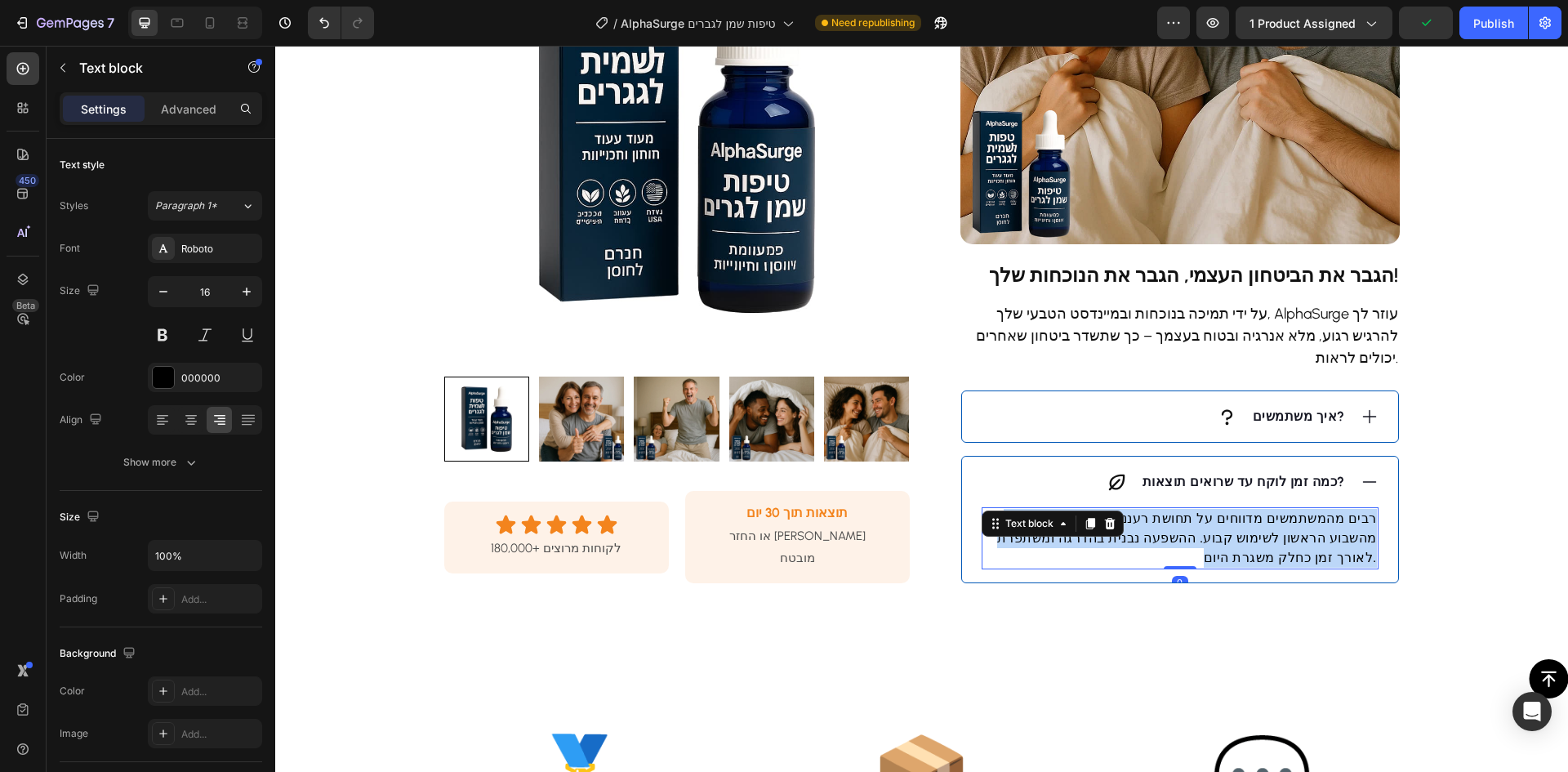
click at [1250, 509] on p "רבים מהמשתמשים מדווחים על תחושת רעננות ושיפור בריכוז כבר מהשבוע הראשון לשימוש ק…" at bounding box center [1180, 539] width 394 height 59
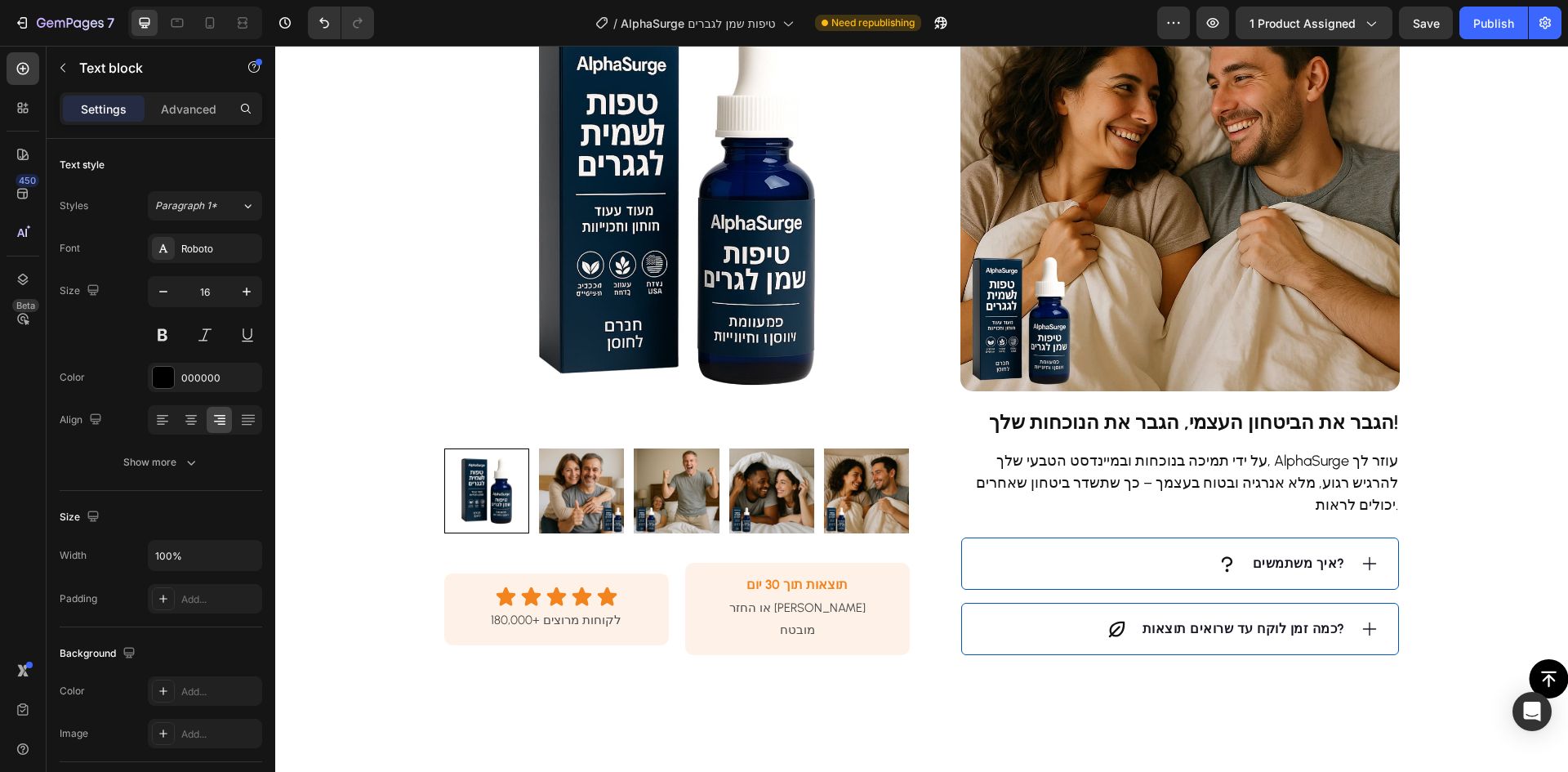
scroll to position [1144, 0]
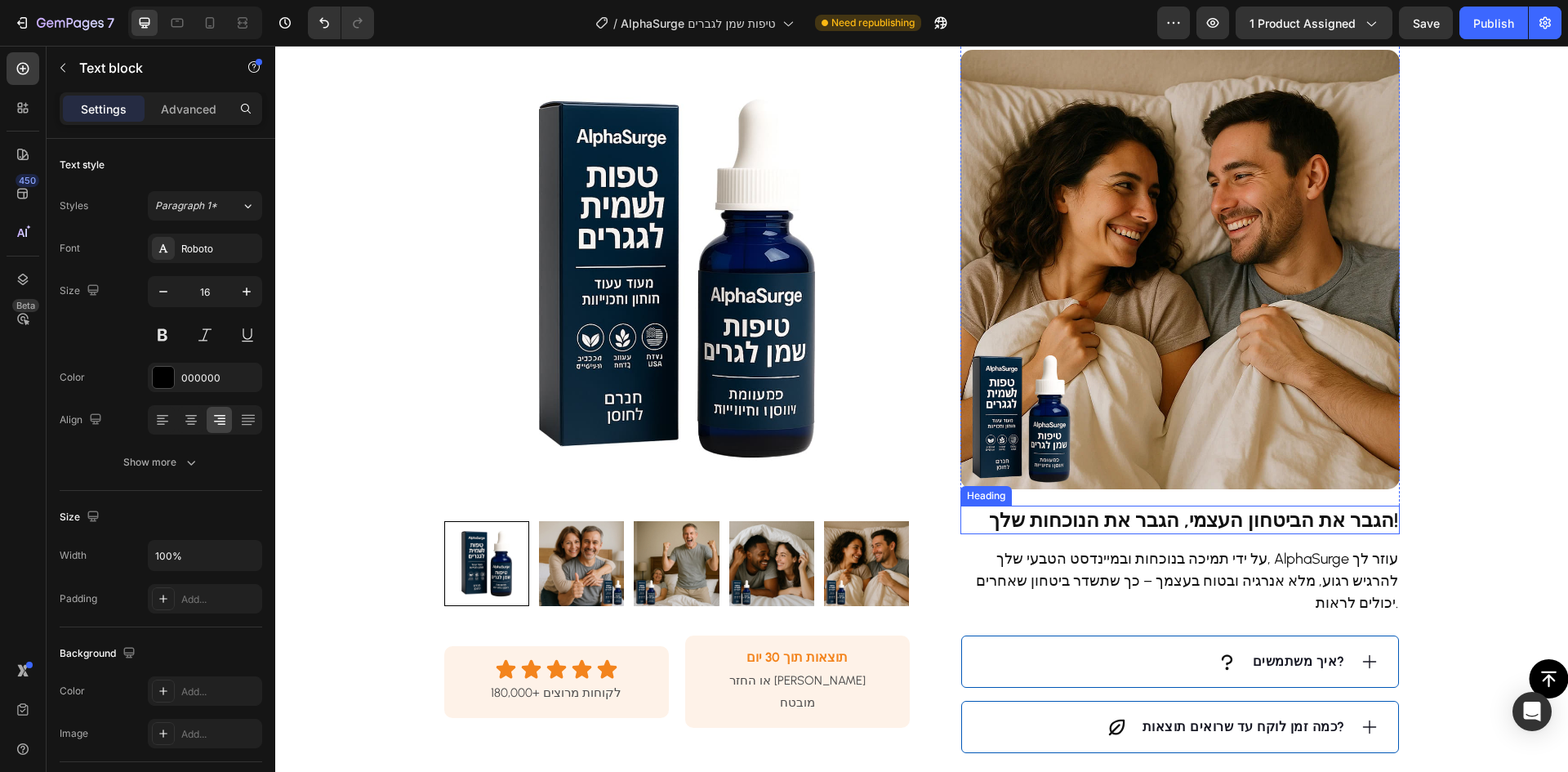
click at [1129, 373] on img at bounding box center [1179, 269] width 439 height 440
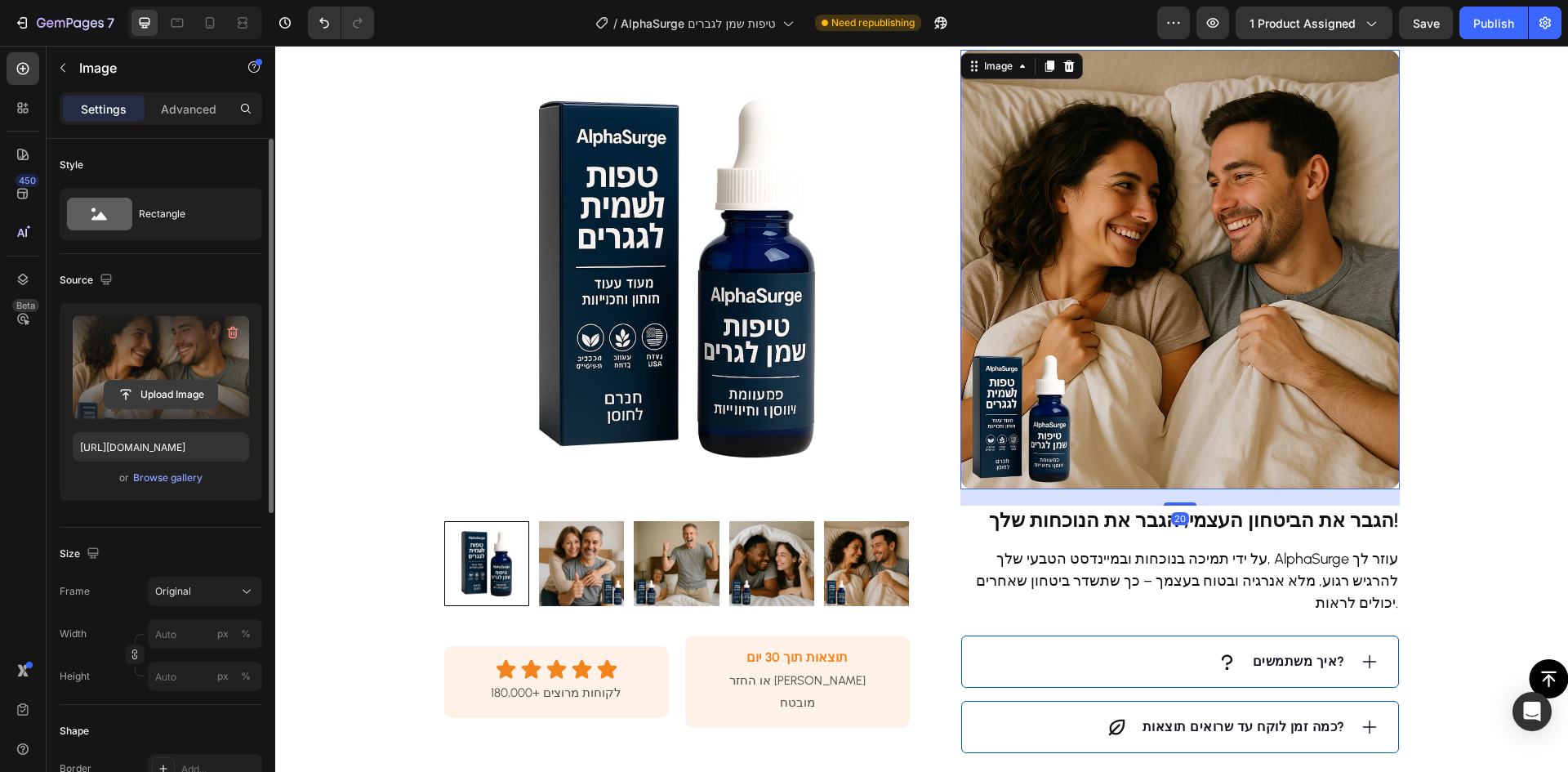
click at [143, 397] on input "file" at bounding box center [161, 394] width 113 height 28
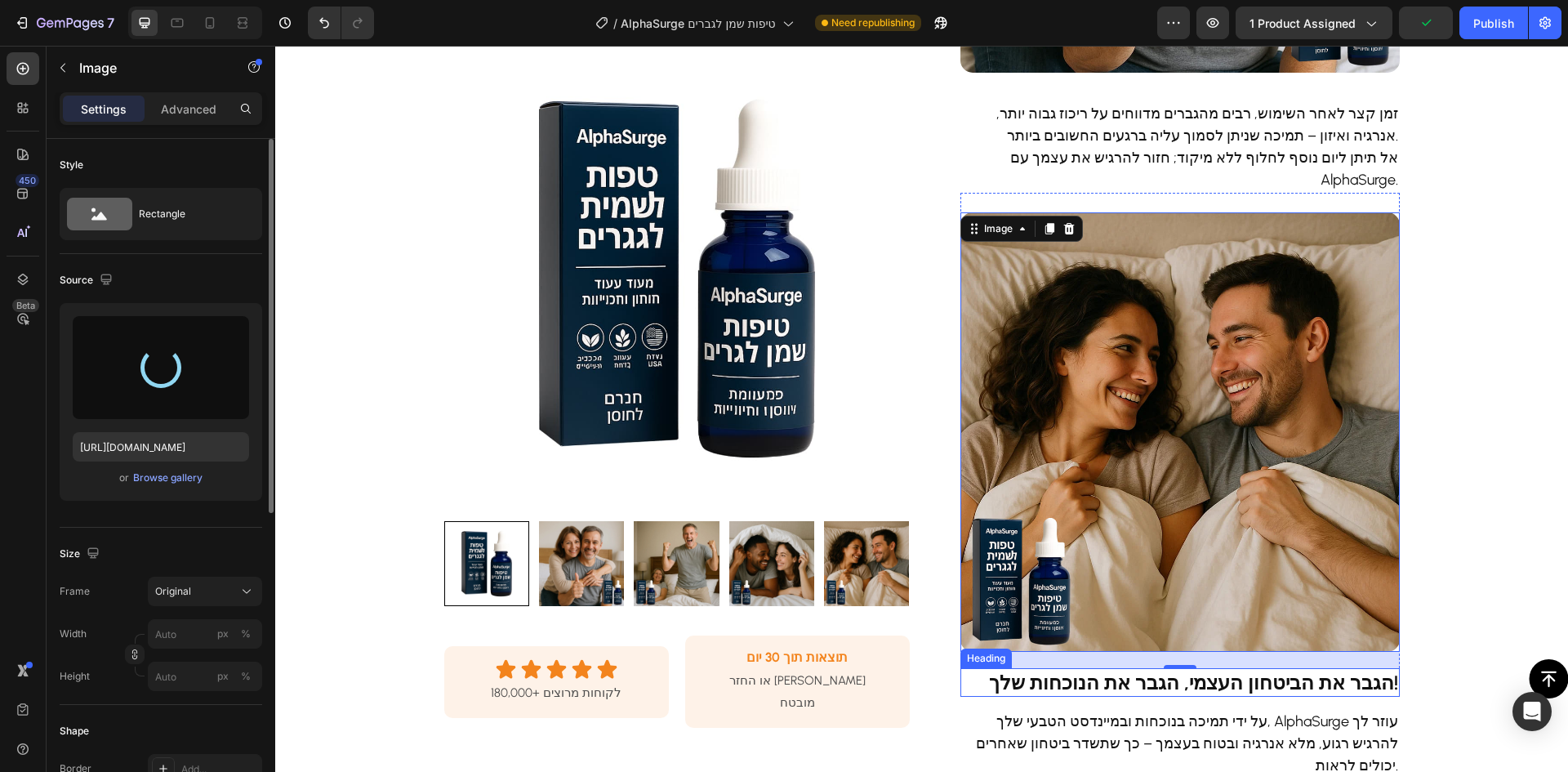
type input "[URL][DOMAIN_NAME]"
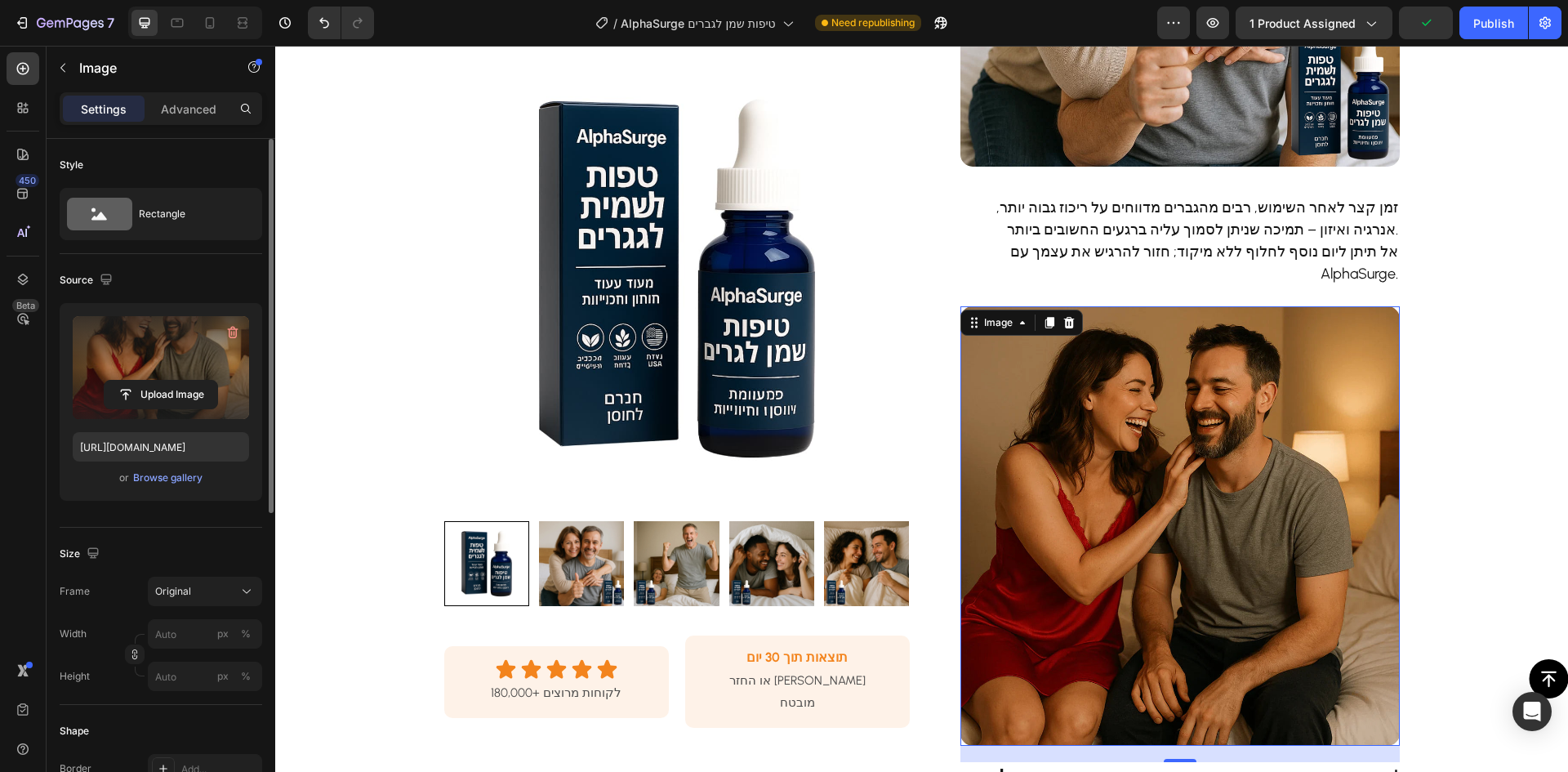
scroll to position [817, 0]
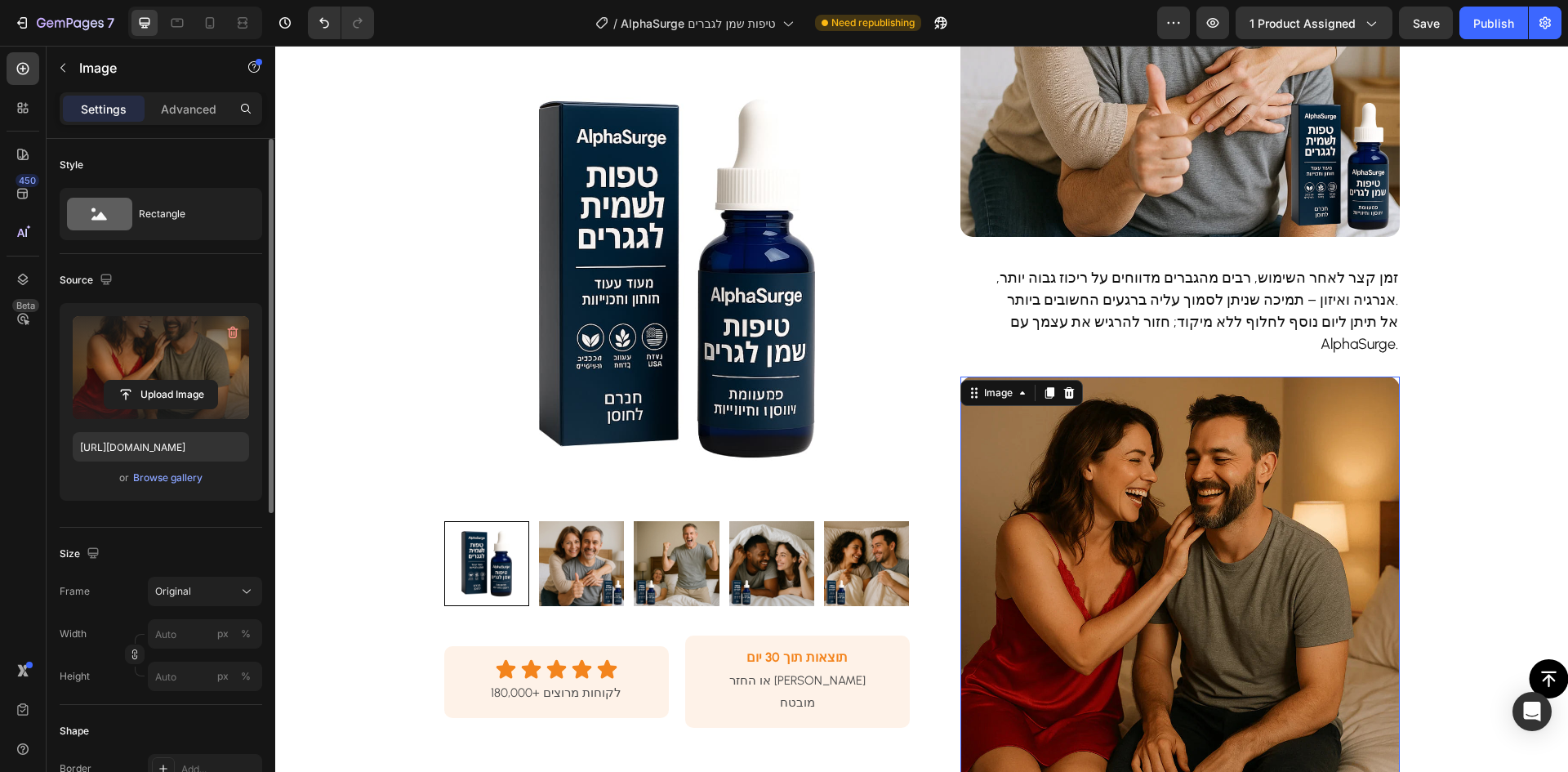
click at [1143, 221] on img at bounding box center [1179, 17] width 439 height 440
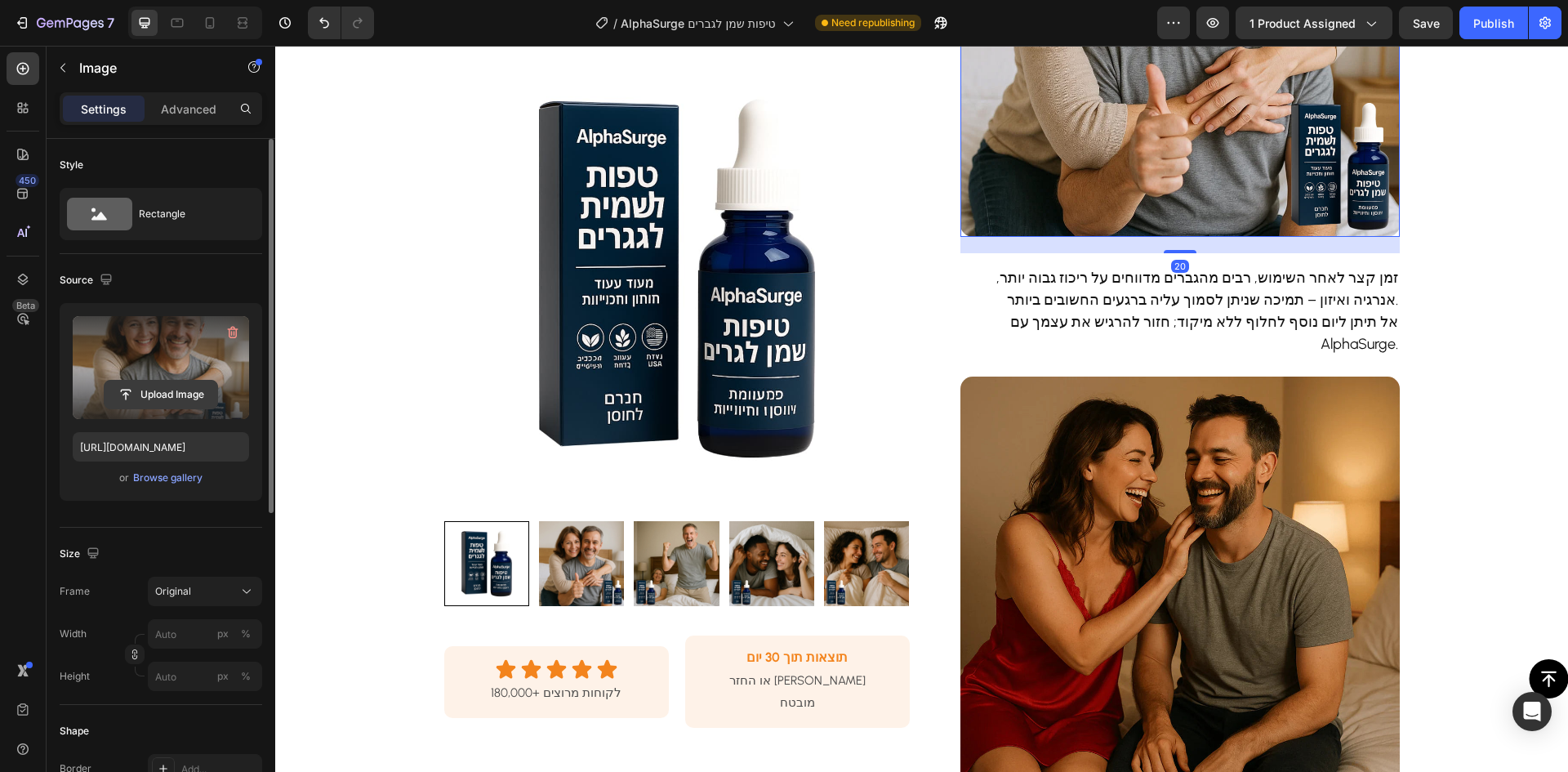
click at [167, 387] on input "file" at bounding box center [161, 394] width 113 height 28
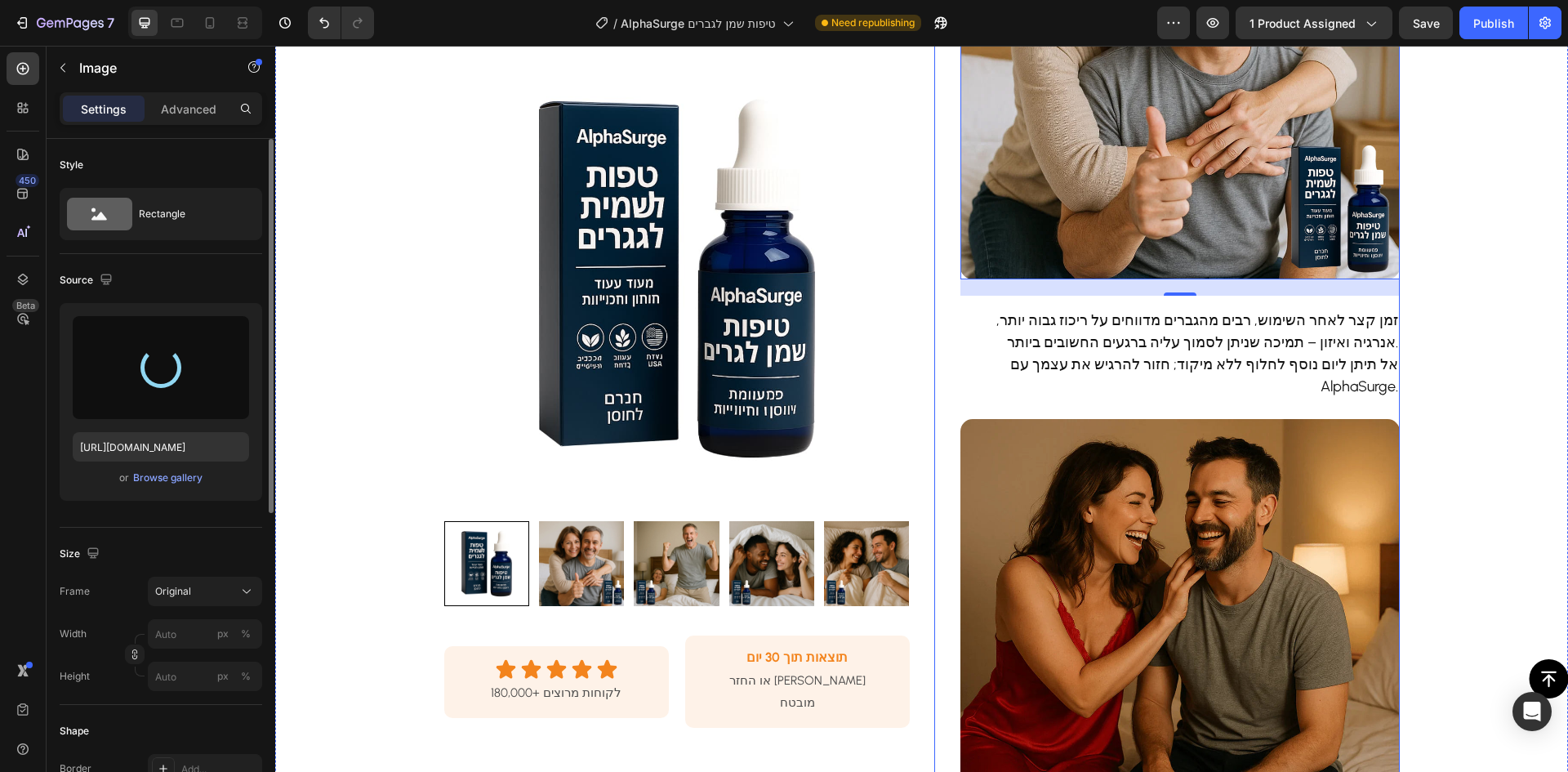
scroll to position [736, 0]
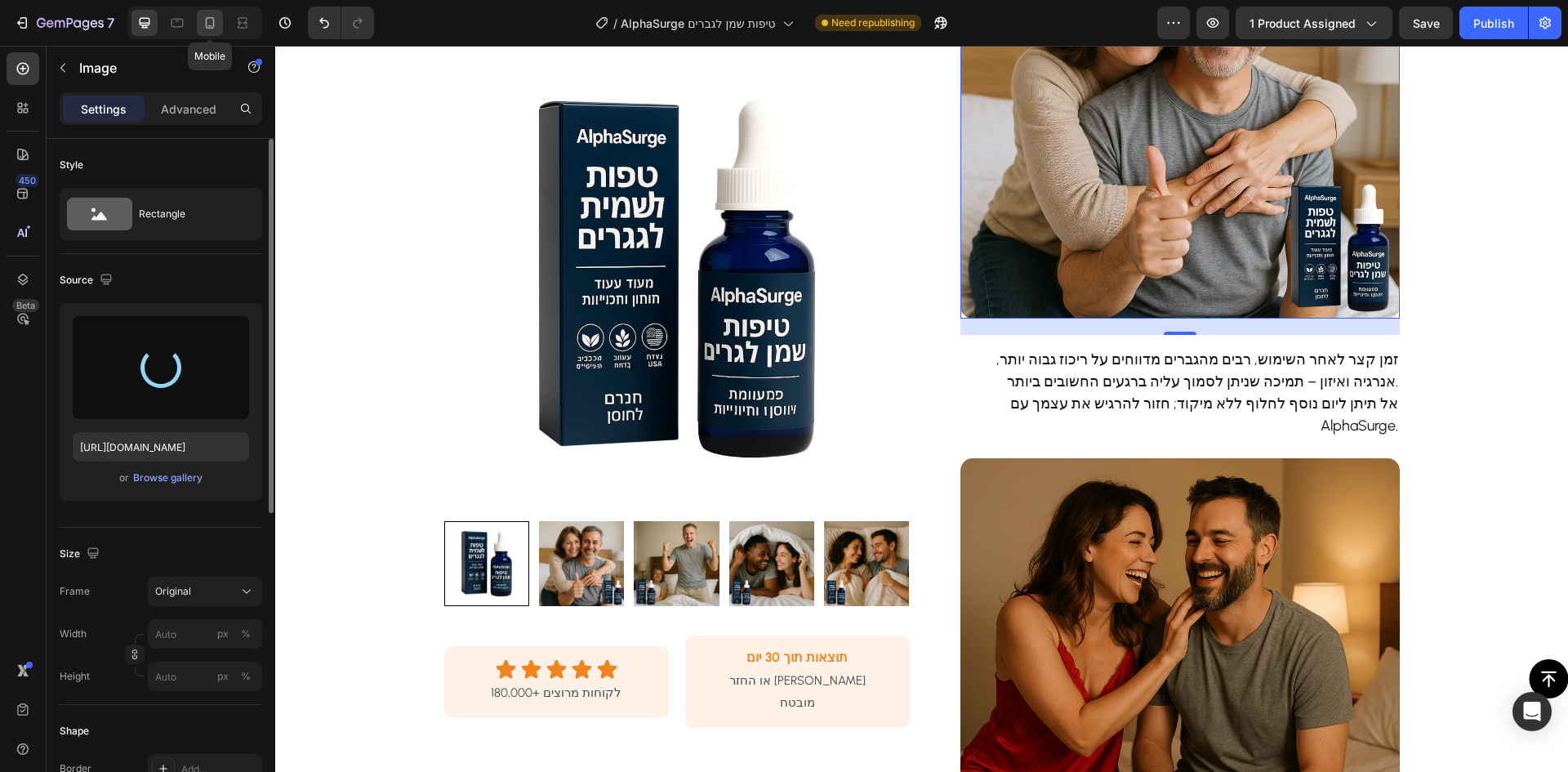
type input "[URL][DOMAIN_NAME]"
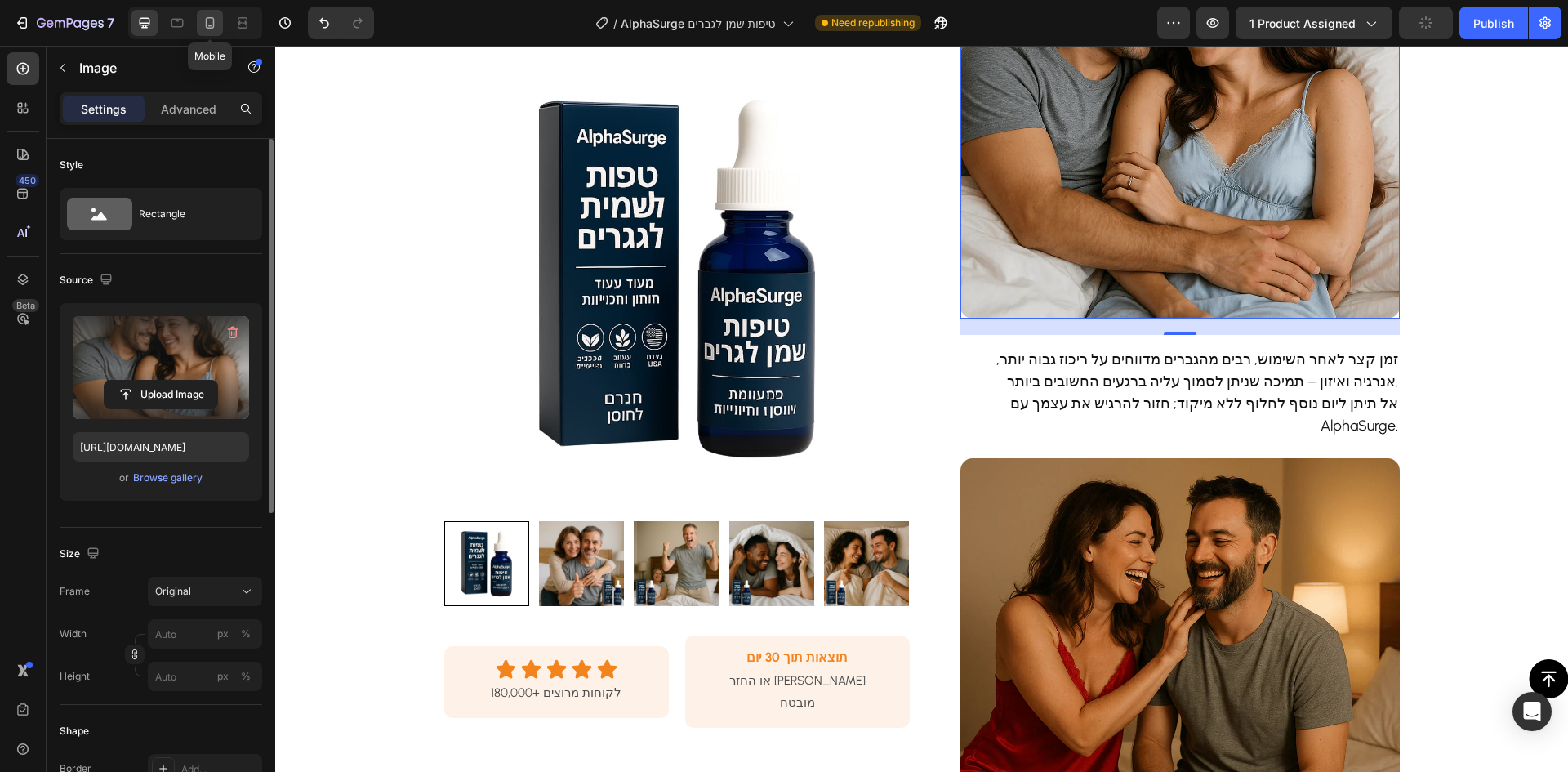
click at [215, 19] on icon at bounding box center [210, 23] width 17 height 17
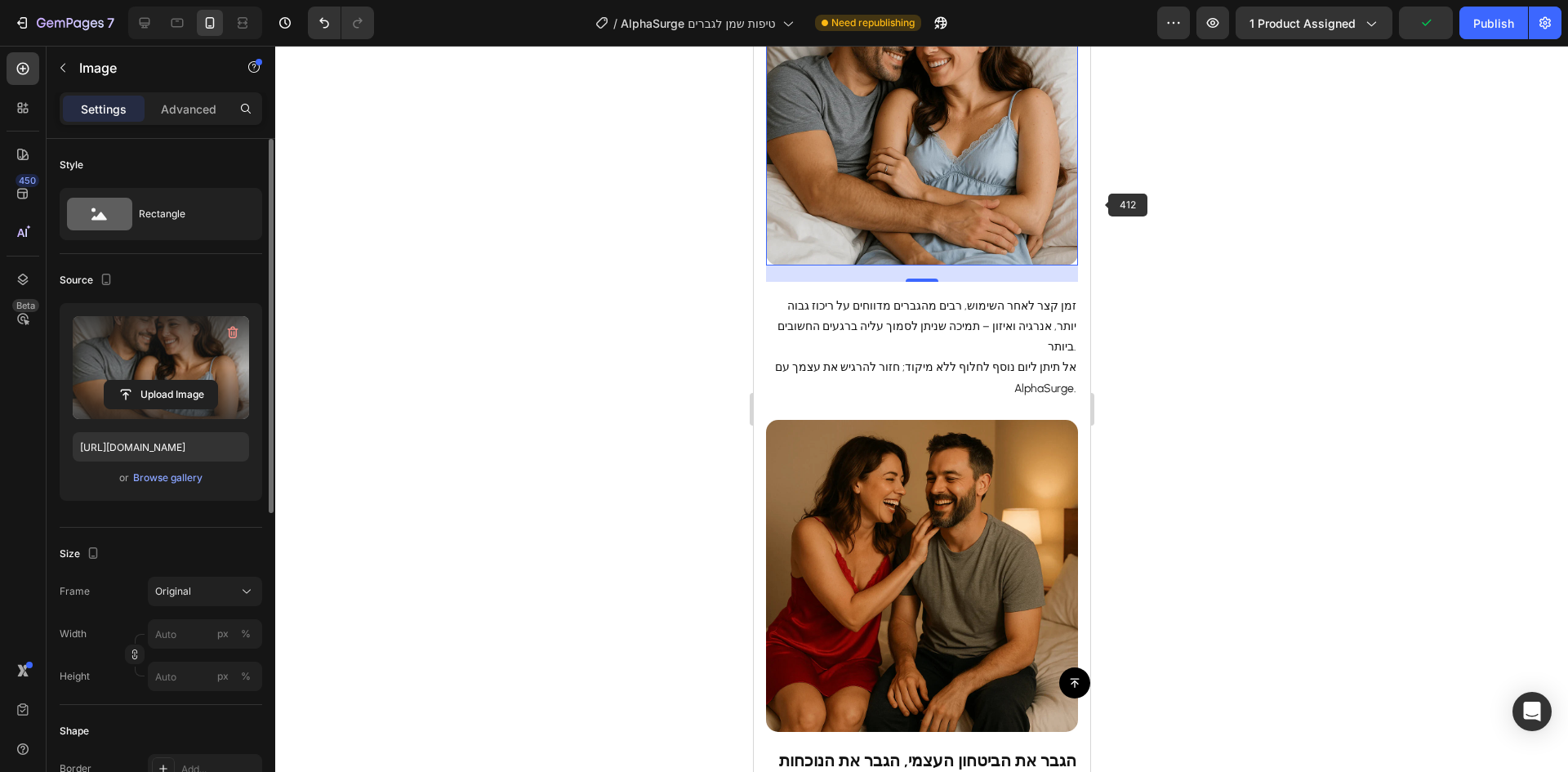
scroll to position [1199, 0]
click at [1509, 11] on button "Publish" at bounding box center [1494, 22] width 68 height 32
